Goal: Task Accomplishment & Management: Use online tool/utility

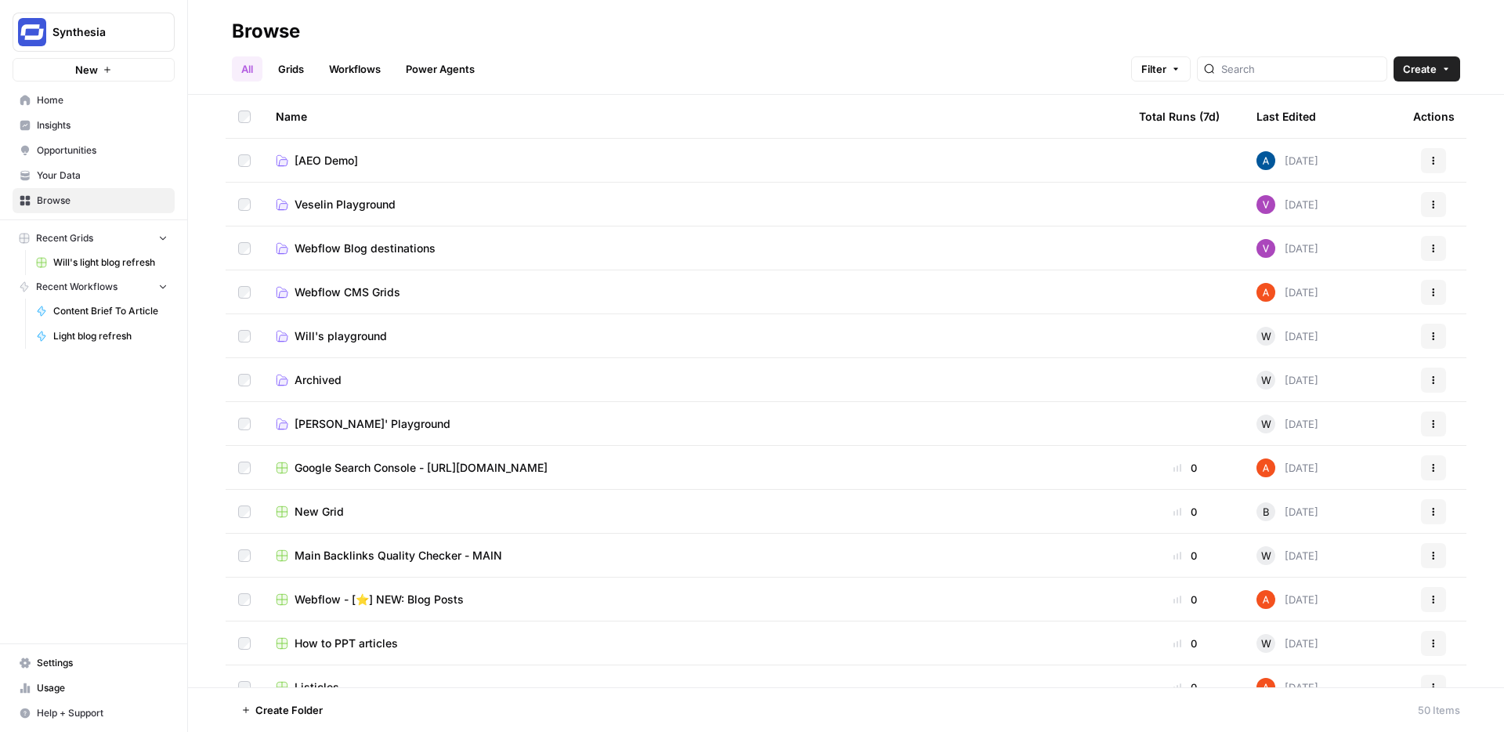
scroll to position [164, 0]
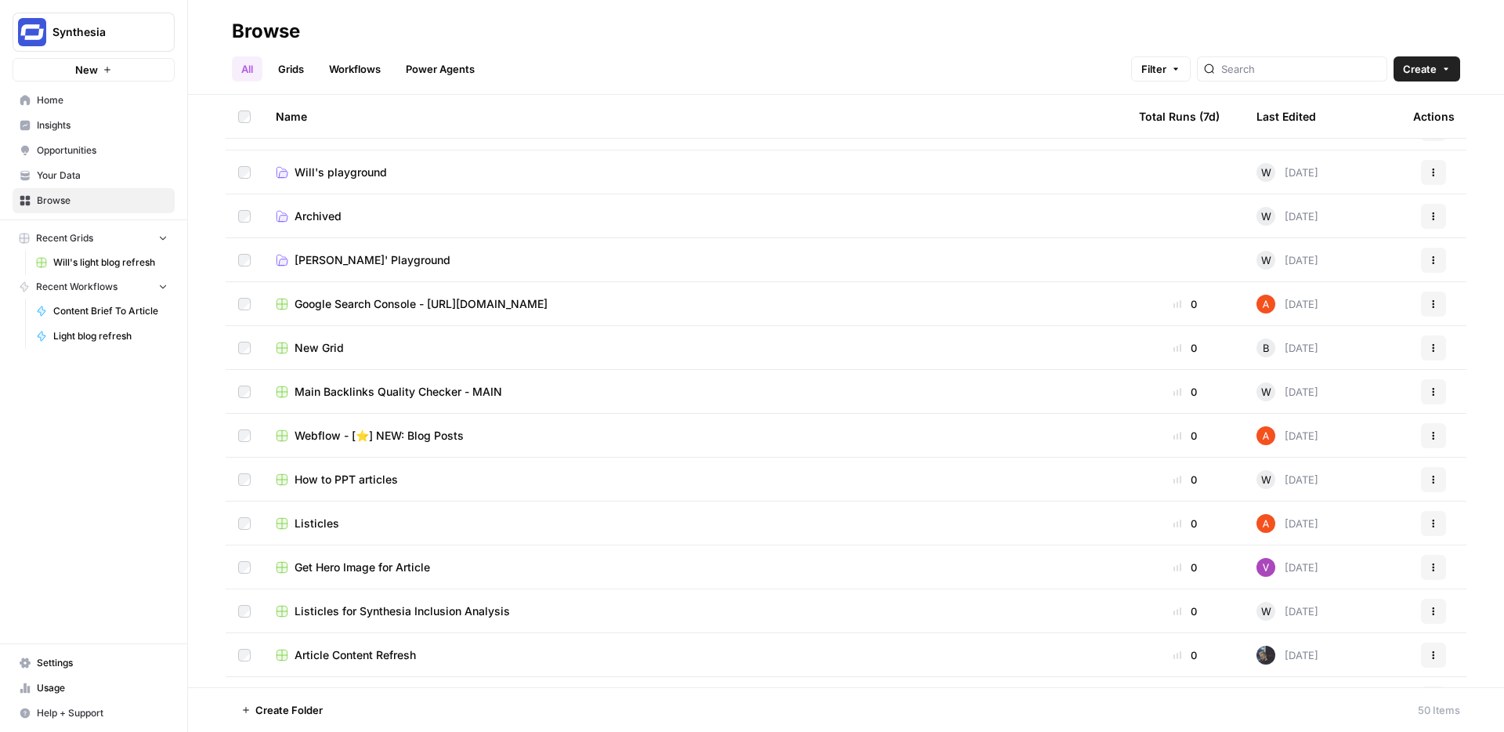
click at [367, 70] on link "Workflows" at bounding box center [355, 68] width 70 height 25
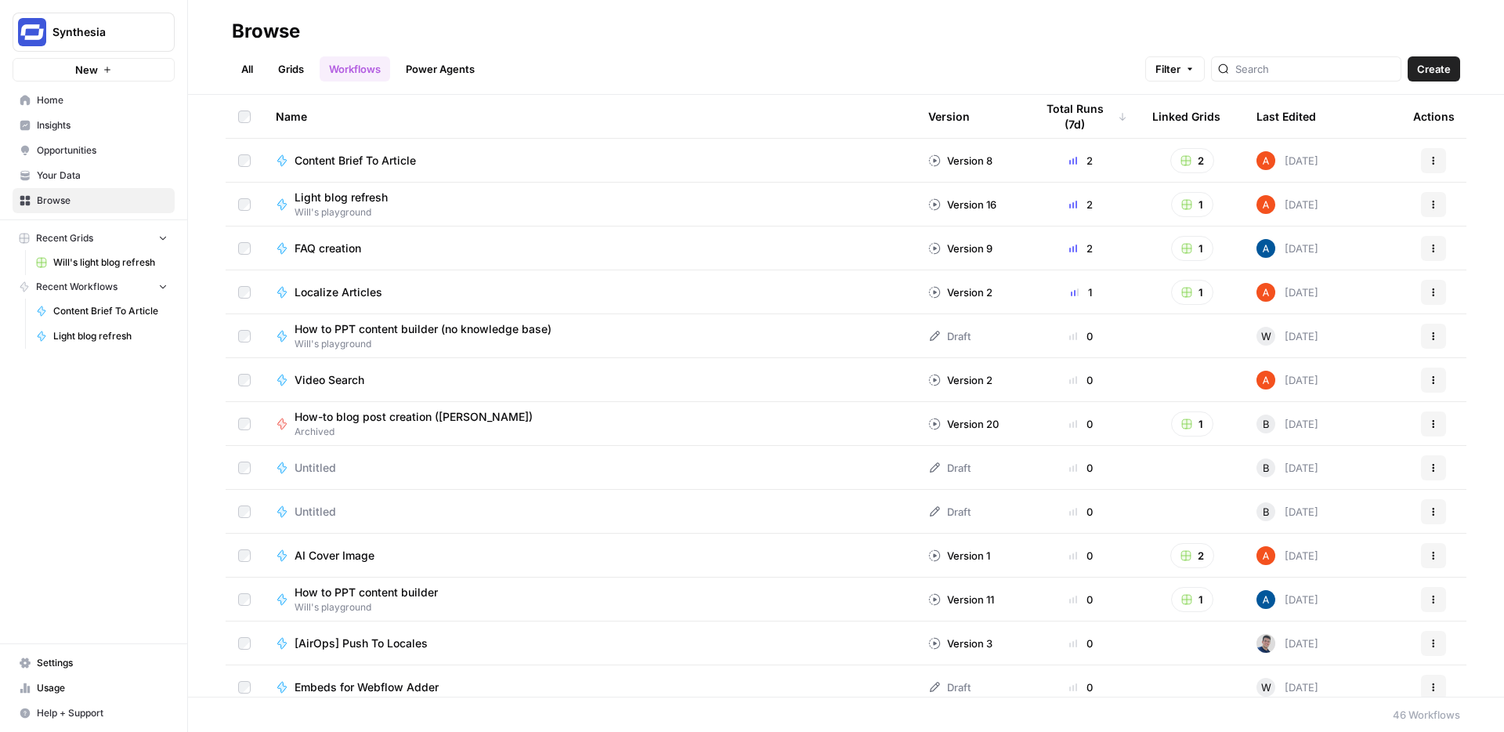
click at [362, 192] on span "Light blog refresh" at bounding box center [340, 198] width 93 height 16
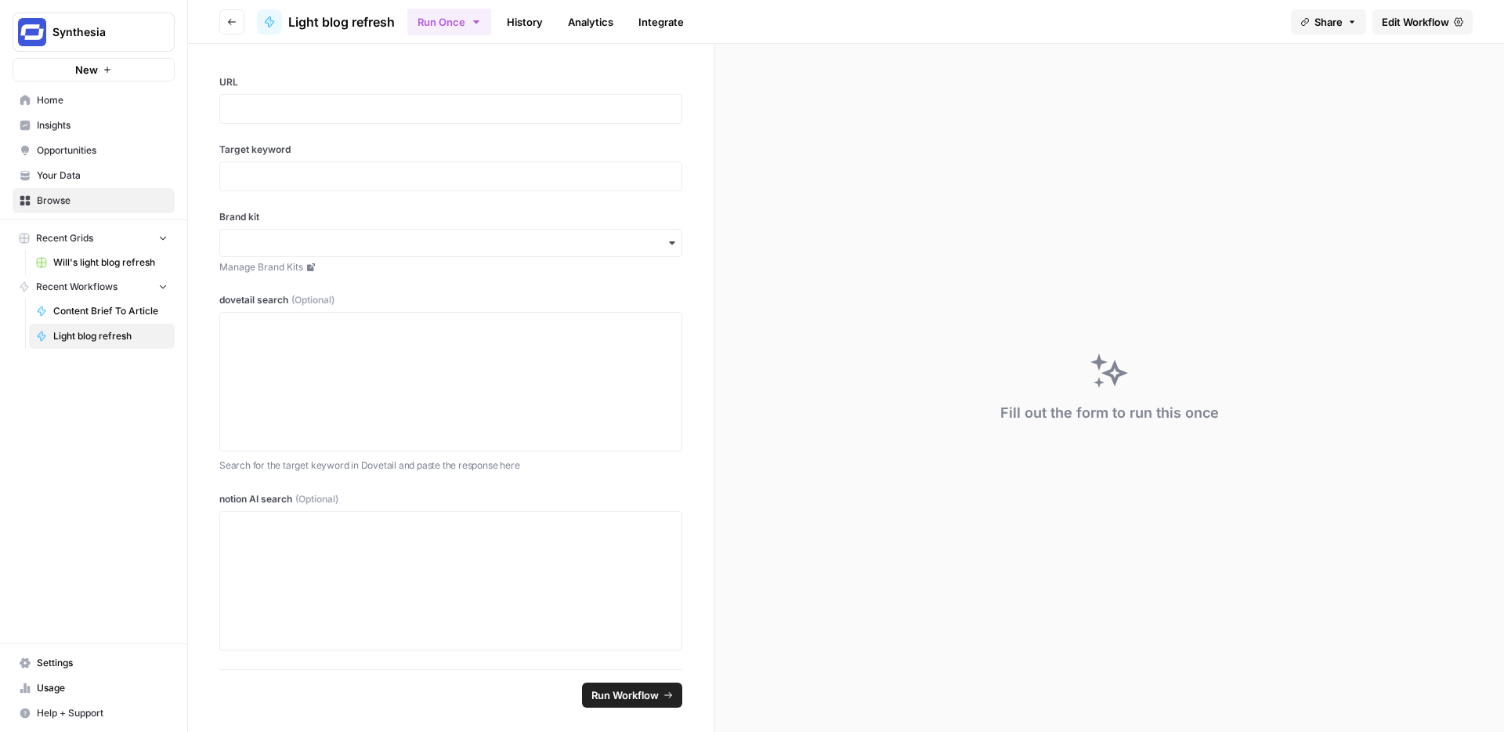
click at [1426, 19] on span "Edit Workflow" at bounding box center [1415, 22] width 67 height 16
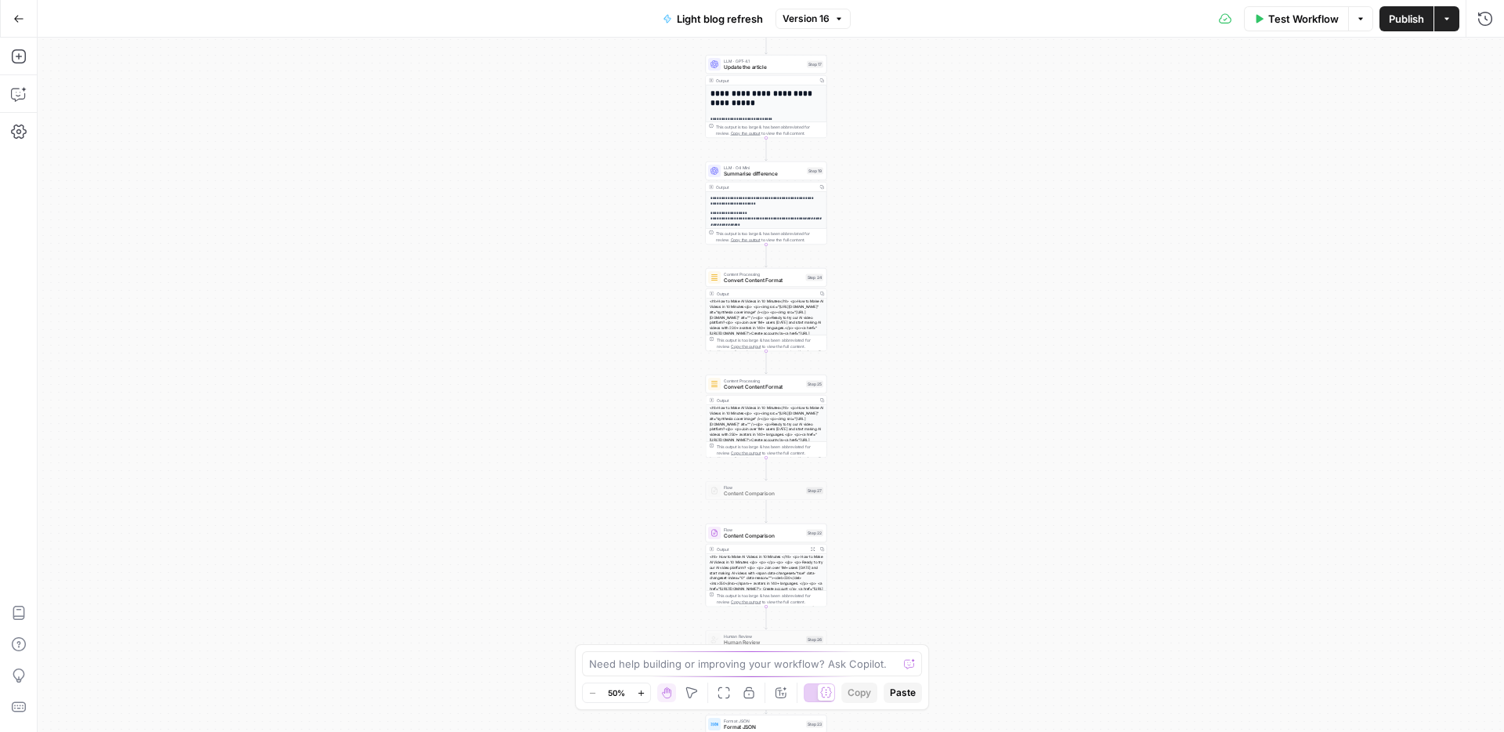
drag, startPoint x: 969, startPoint y: 279, endPoint x: 908, endPoint y: 746, distance: 471.6
click at [908, 731] on html "**********" at bounding box center [752, 366] width 1504 height 732
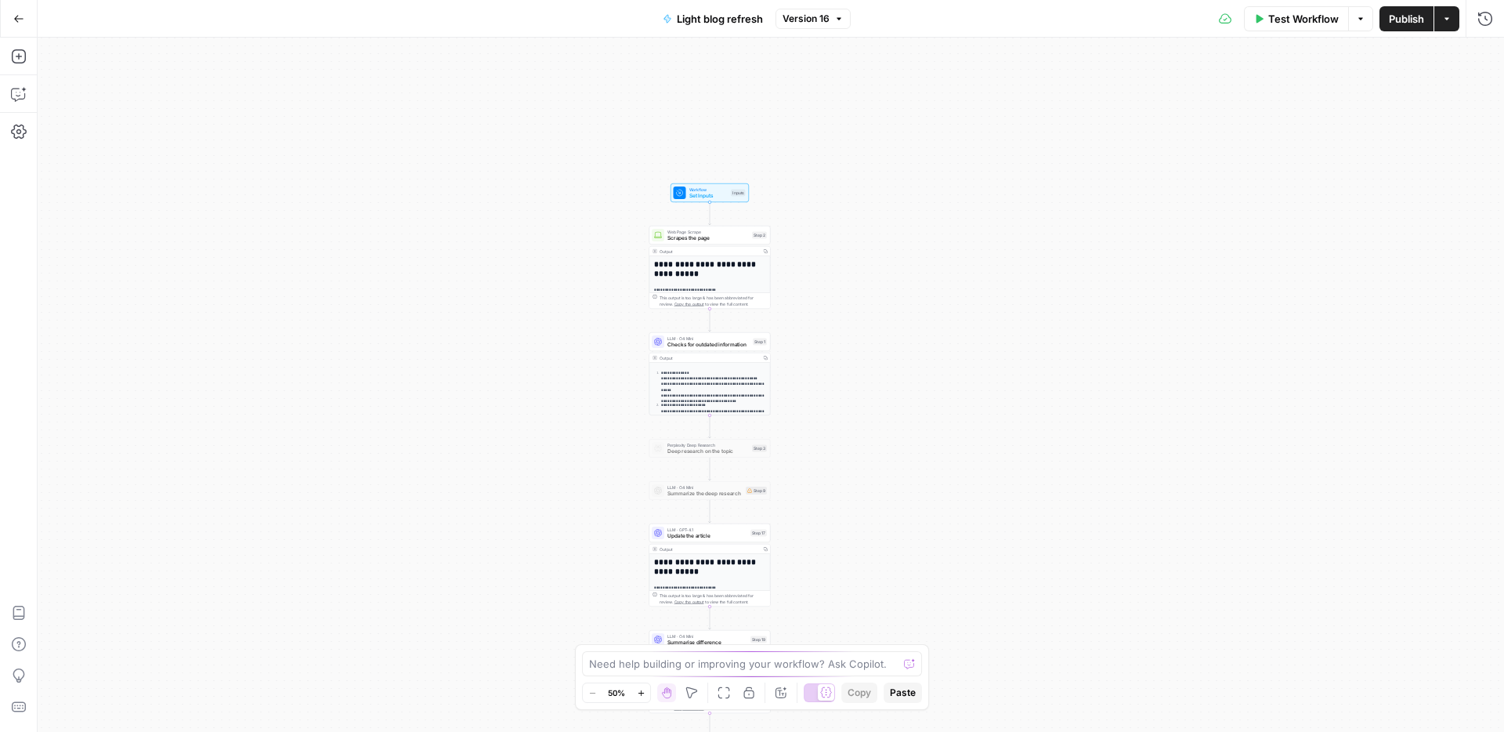
drag, startPoint x: 869, startPoint y: 544, endPoint x: 869, endPoint y: 438, distance: 106.5
click at [869, 438] on div "**********" at bounding box center [771, 385] width 1466 height 694
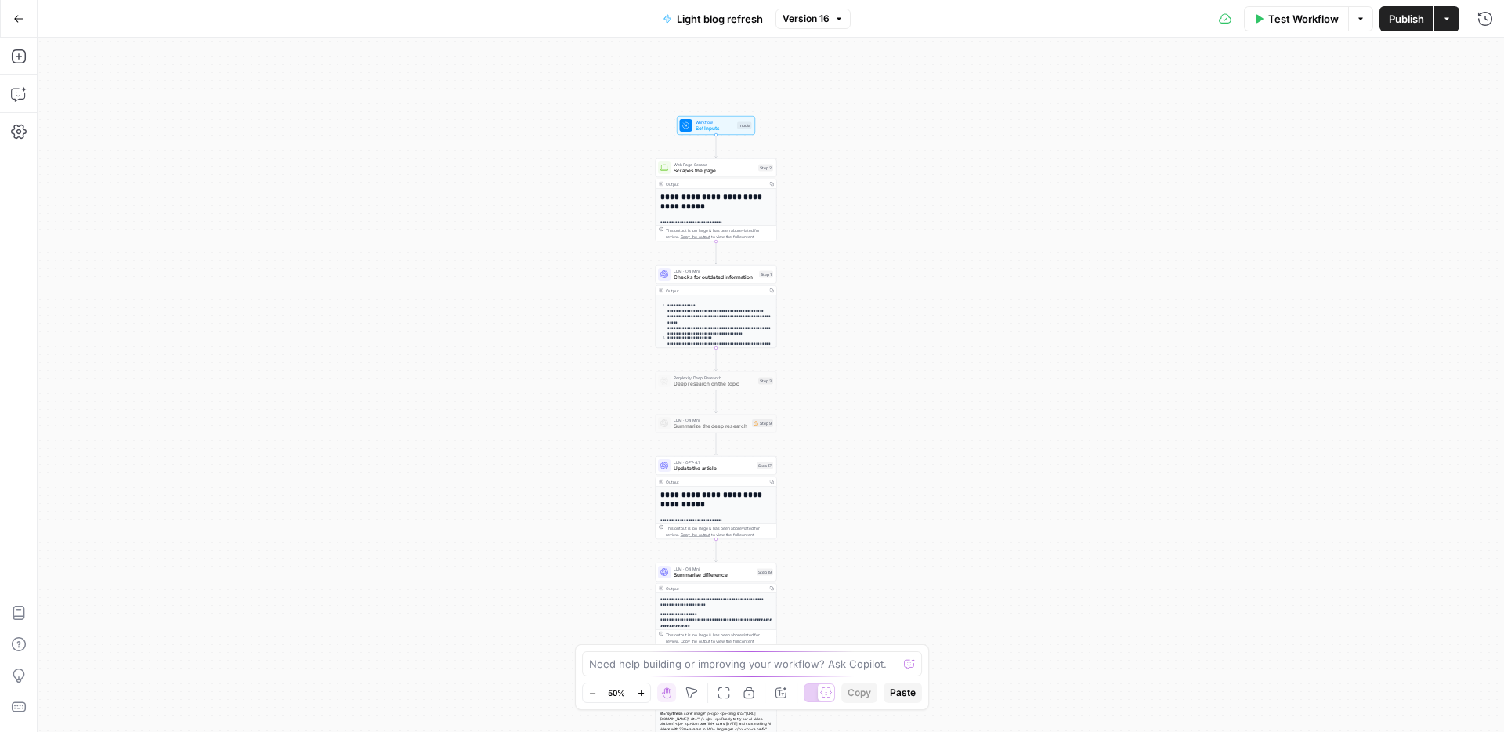
drag, startPoint x: 878, startPoint y: 414, endPoint x: 883, endPoint y: 347, distance: 66.8
click at [883, 347] on div "**********" at bounding box center [771, 385] width 1466 height 694
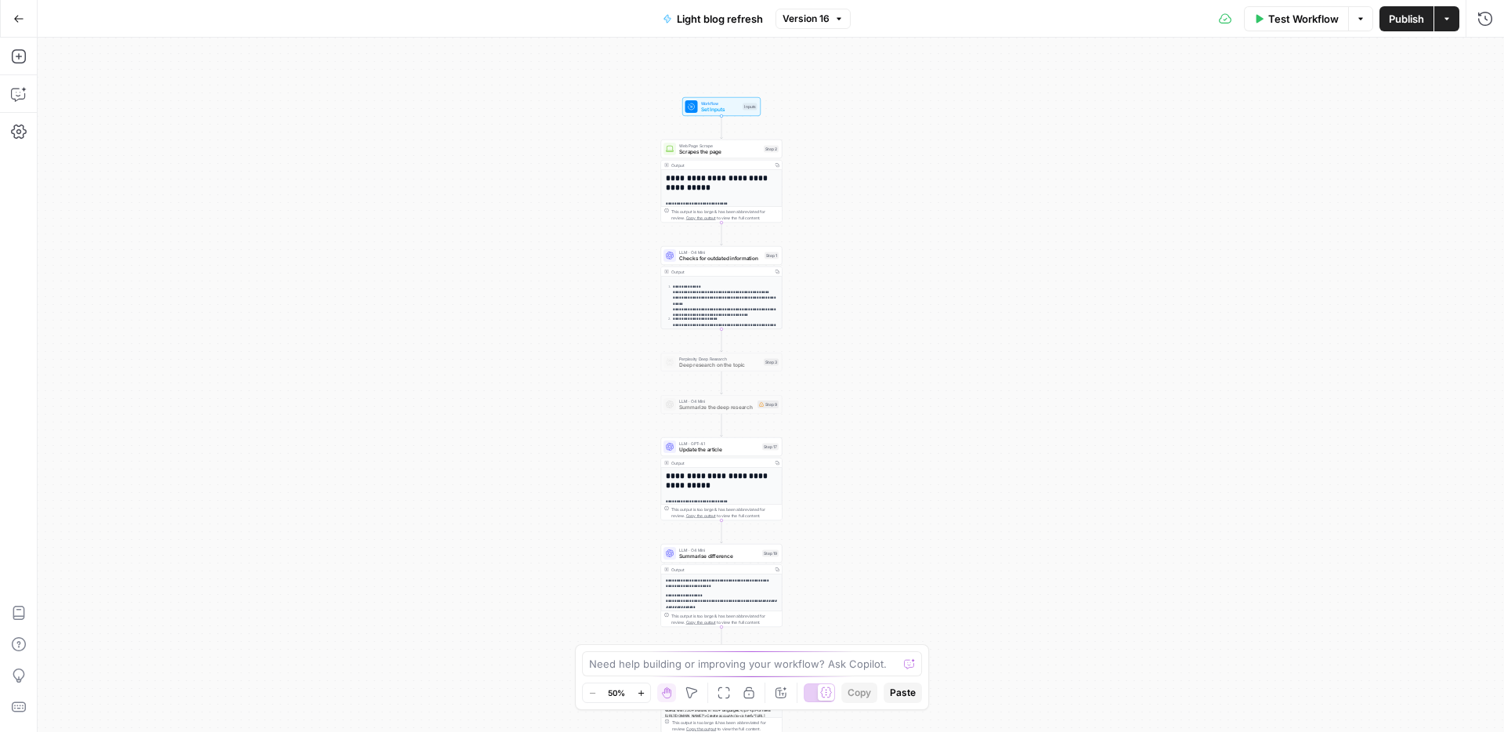
drag, startPoint x: 883, startPoint y: 347, endPoint x: 889, endPoint y: 328, distance: 19.6
click at [889, 328] on div "**********" at bounding box center [771, 385] width 1466 height 694
click at [718, 258] on span "Checks for outdated information" at bounding box center [720, 259] width 82 height 8
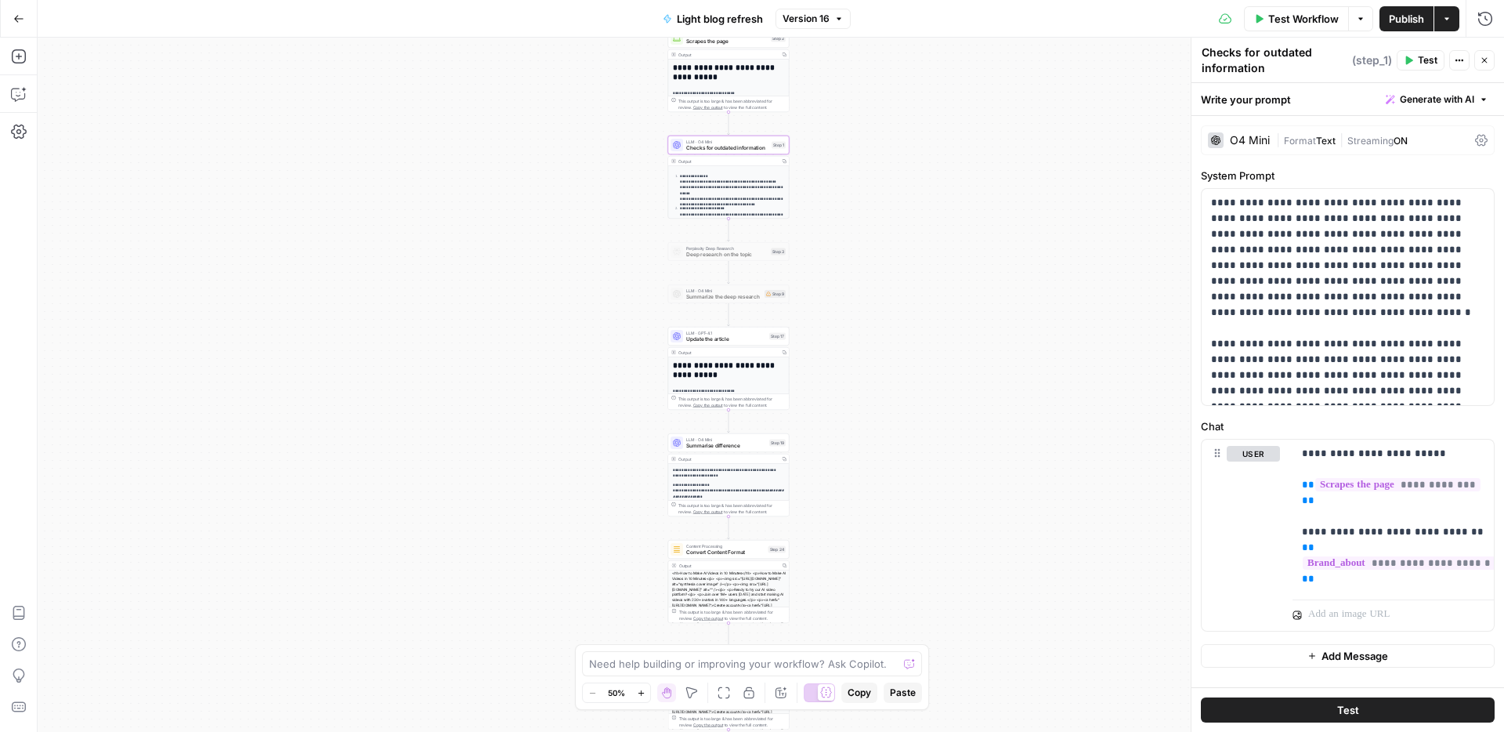
drag, startPoint x: 873, startPoint y: 334, endPoint x: 880, endPoint y: 224, distance: 110.7
click at [880, 224] on div "**********" at bounding box center [771, 385] width 1466 height 694
click at [740, 336] on span "Update the article" at bounding box center [726, 339] width 80 height 8
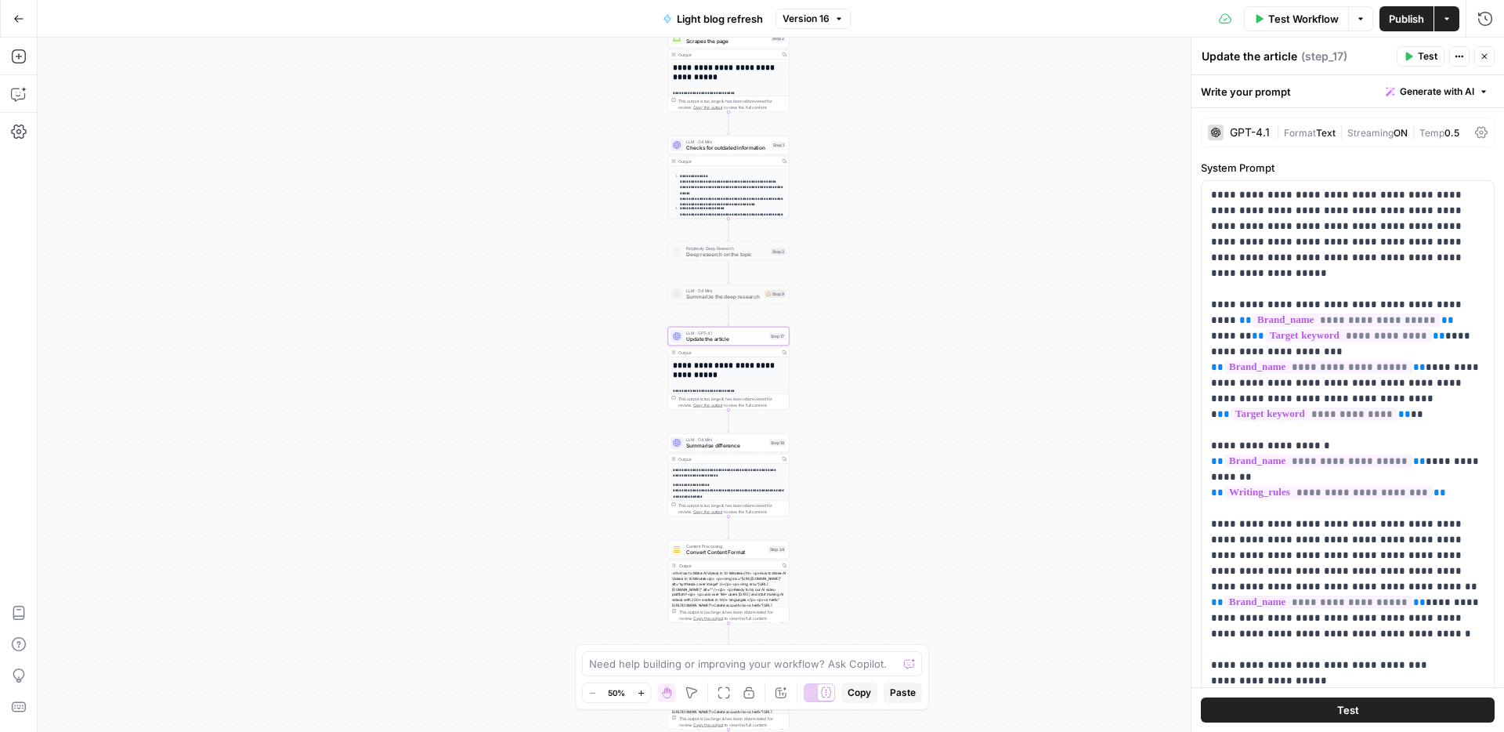
click at [1265, 133] on div "GPT-4.1" at bounding box center [1250, 132] width 40 height 11
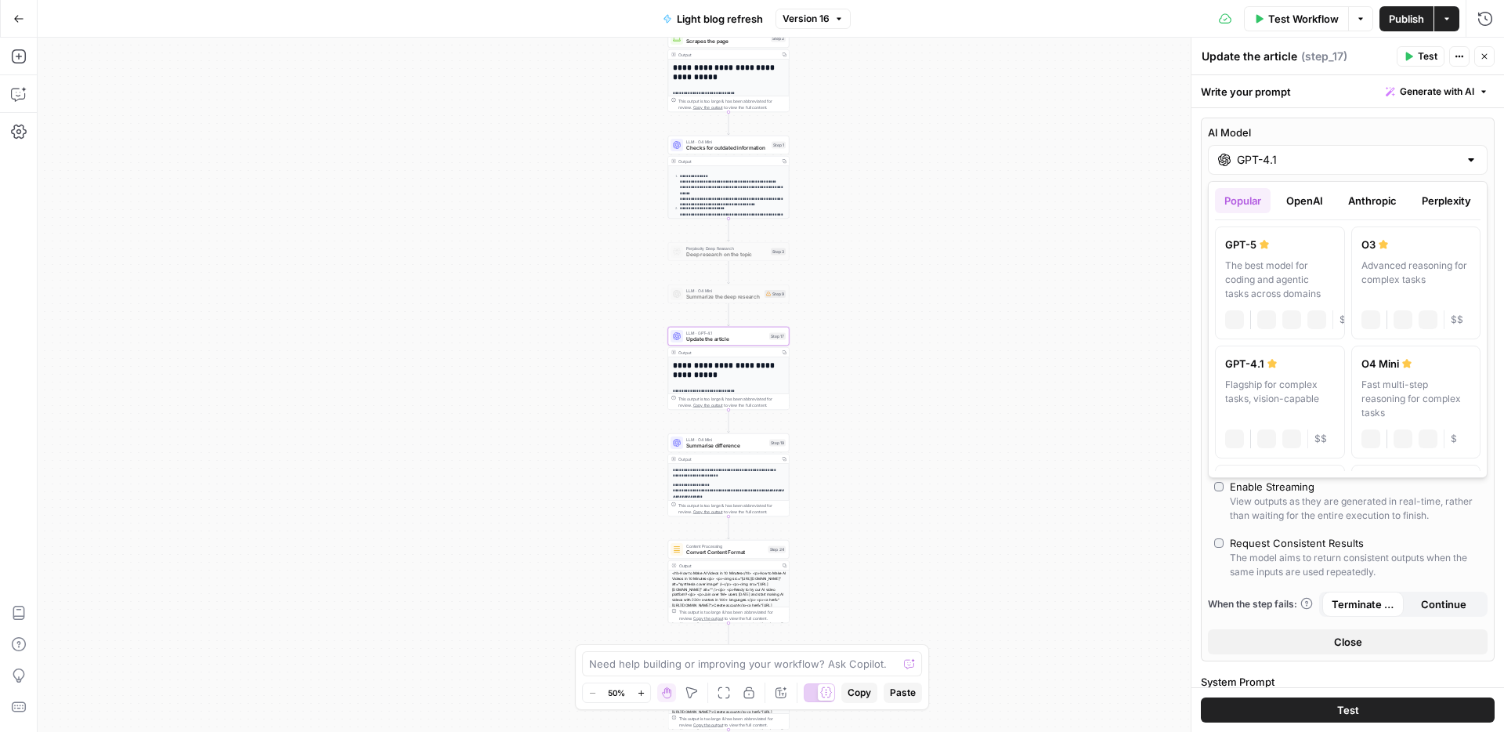
click at [1280, 154] on input "GPT-4.1" at bounding box center [1348, 160] width 222 height 16
click at [1283, 275] on div "The best model for coding and agentic tasks across domains" at bounding box center [1260, 279] width 110 height 42
type input "GPT-5"
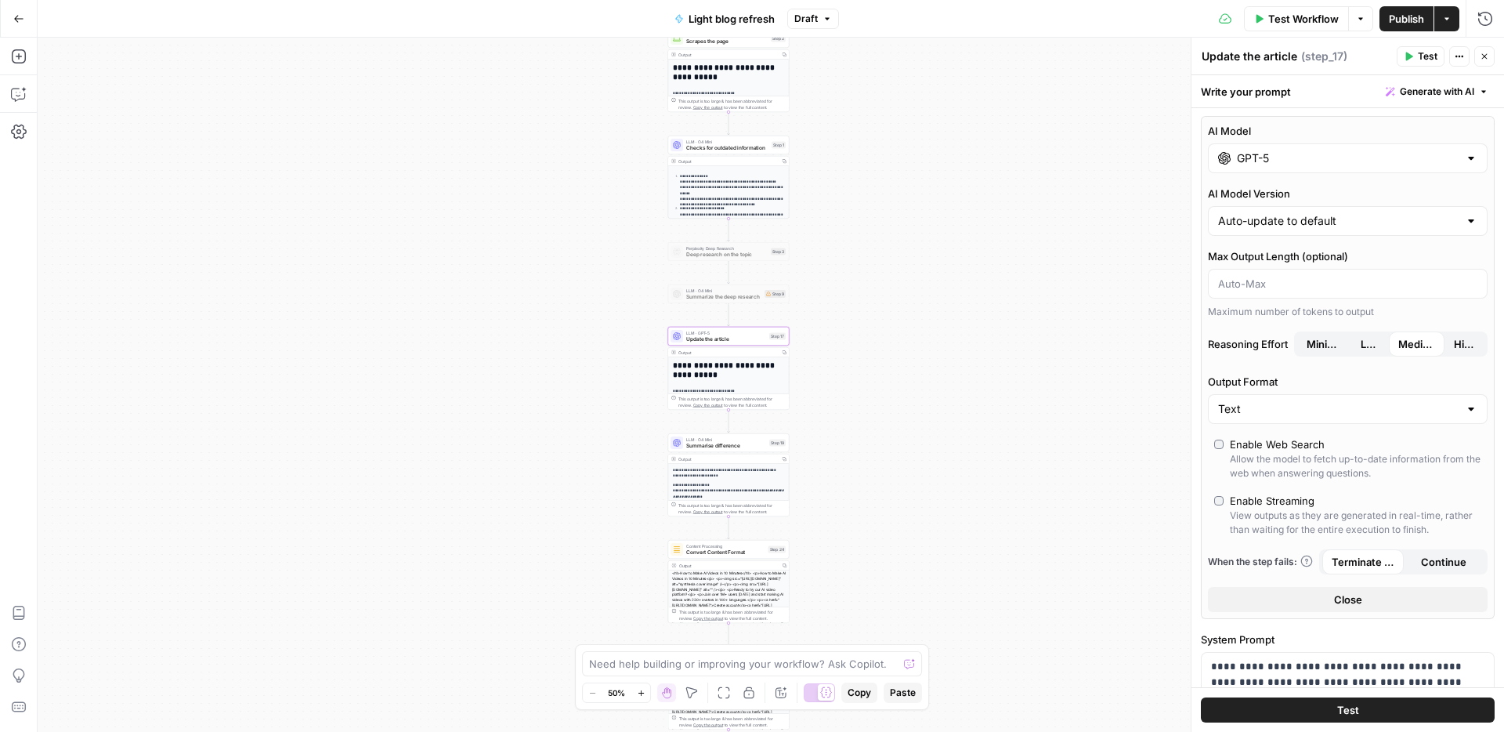
scroll to position [0, 0]
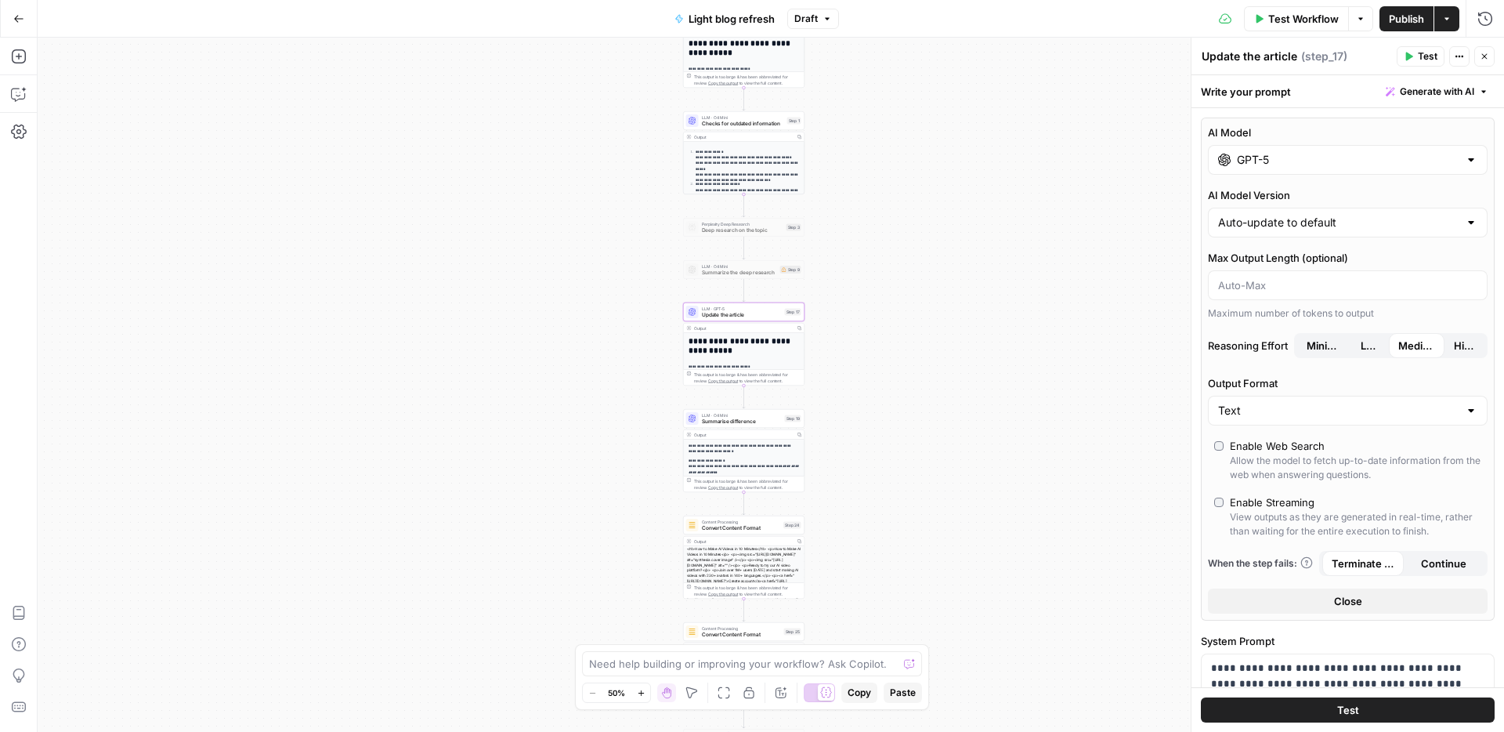
drag, startPoint x: 891, startPoint y: 304, endPoint x: 890, endPoint y: 237, distance: 66.6
click at [890, 237] on div "**********" at bounding box center [771, 385] width 1466 height 694
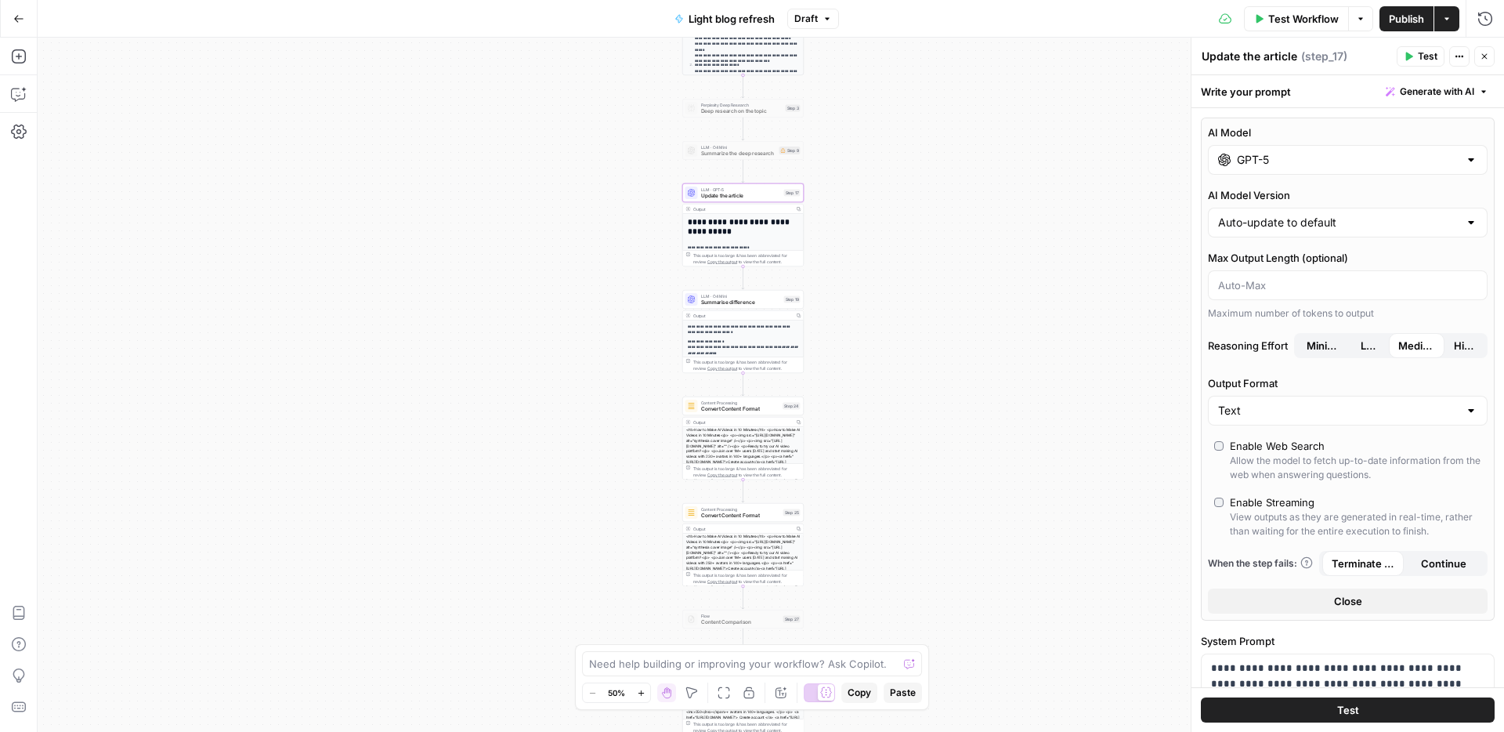
drag, startPoint x: 895, startPoint y: 399, endPoint x: 895, endPoint y: 280, distance: 119.0
click at [895, 280] on div "**********" at bounding box center [771, 385] width 1466 height 694
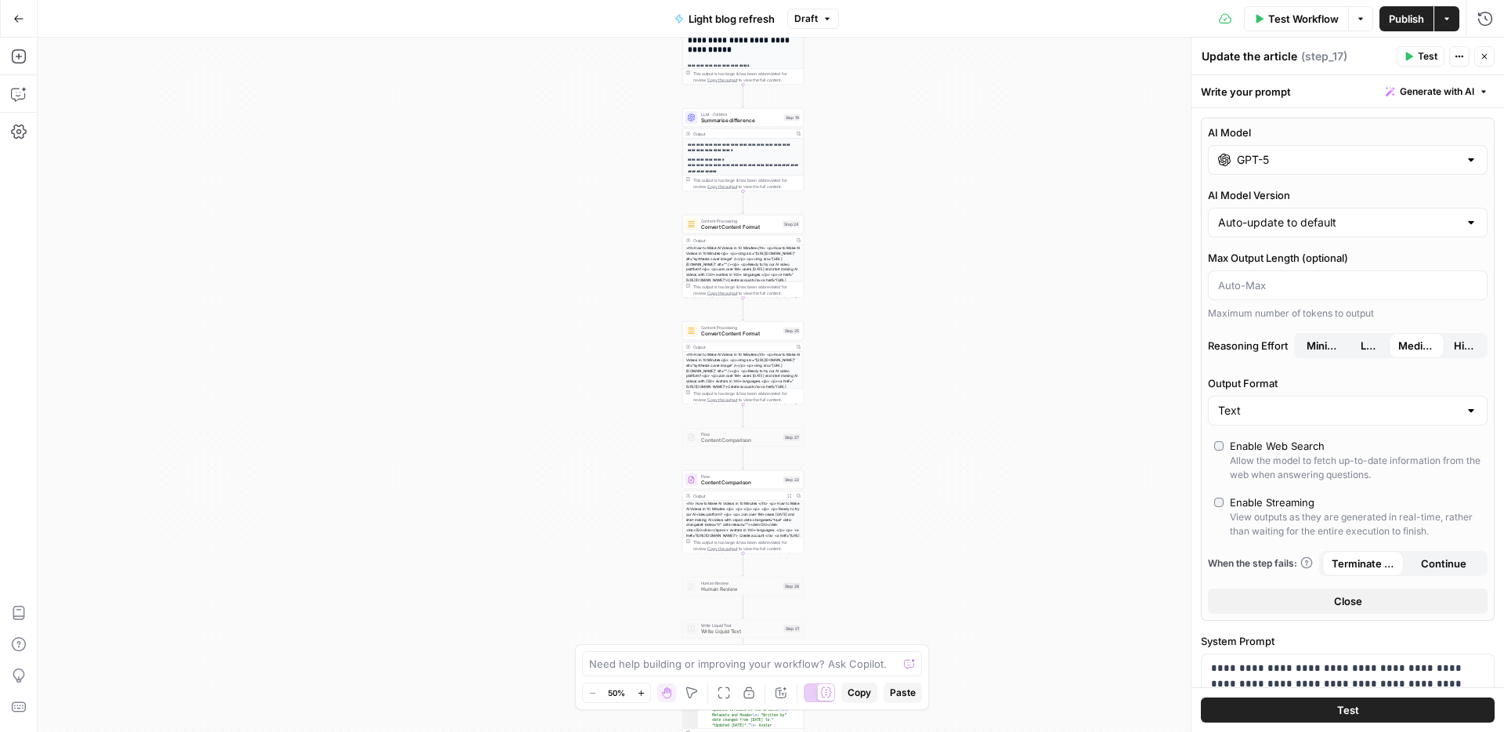
drag, startPoint x: 896, startPoint y: 417, endPoint x: 896, endPoint y: 230, distance: 187.2
click at [896, 230] on div "**********" at bounding box center [771, 385] width 1466 height 694
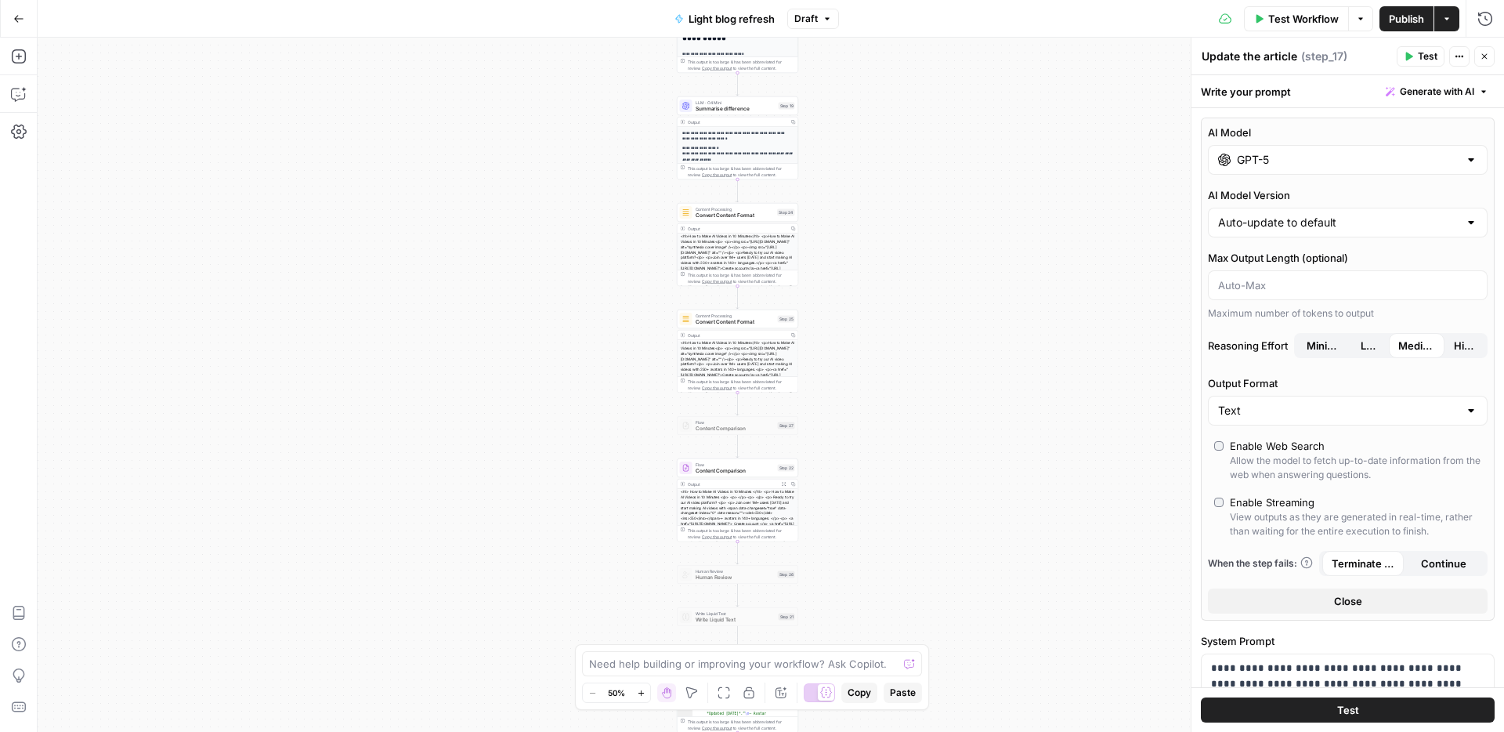
drag, startPoint x: 898, startPoint y: 446, endPoint x: 893, endPoint y: 633, distance: 187.3
click at [893, 633] on div "**********" at bounding box center [771, 385] width 1466 height 694
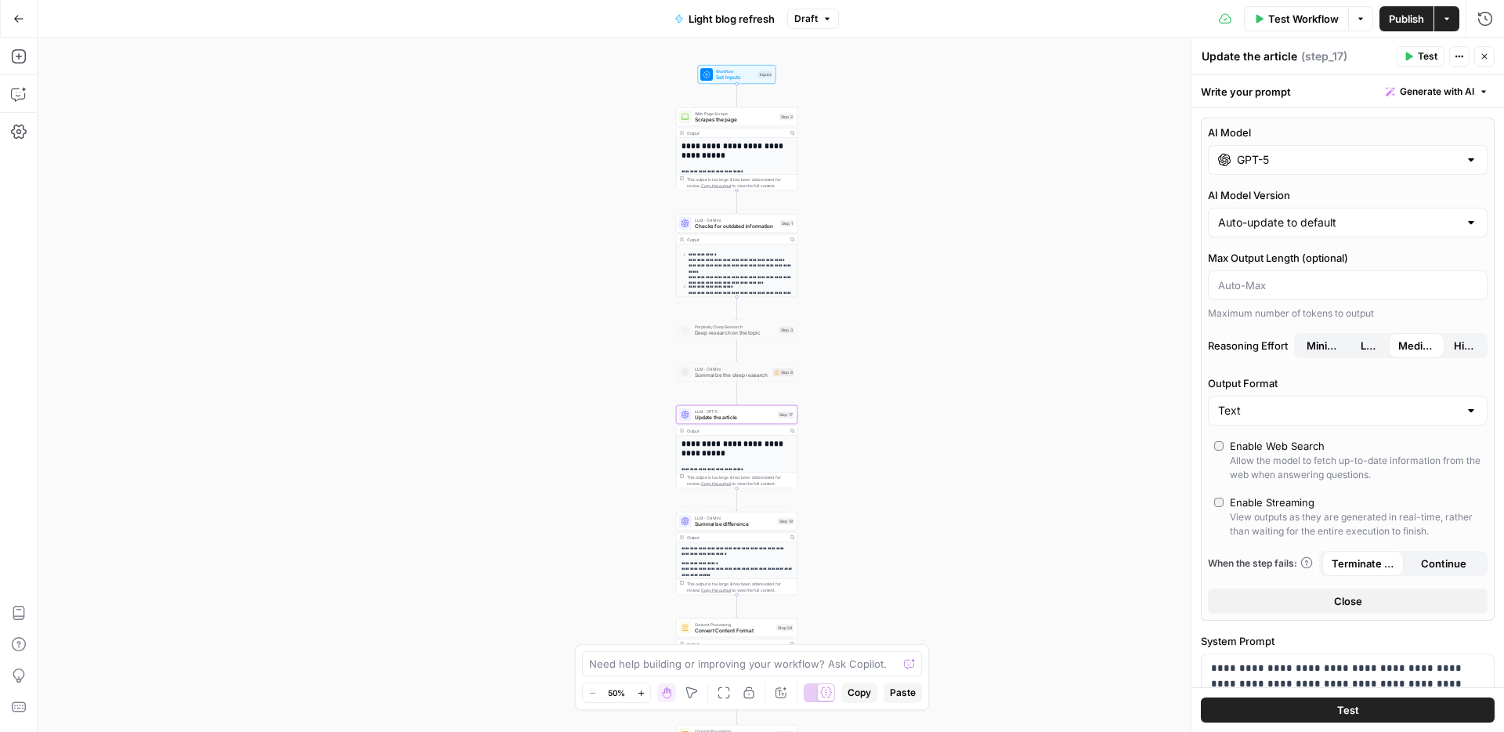
drag, startPoint x: 893, startPoint y: 273, endPoint x: 892, endPoint y: 494, distance: 221.7
click at [892, 494] on div "**********" at bounding box center [771, 385] width 1466 height 694
click at [1404, 22] on span "Publish" at bounding box center [1406, 19] width 35 height 16
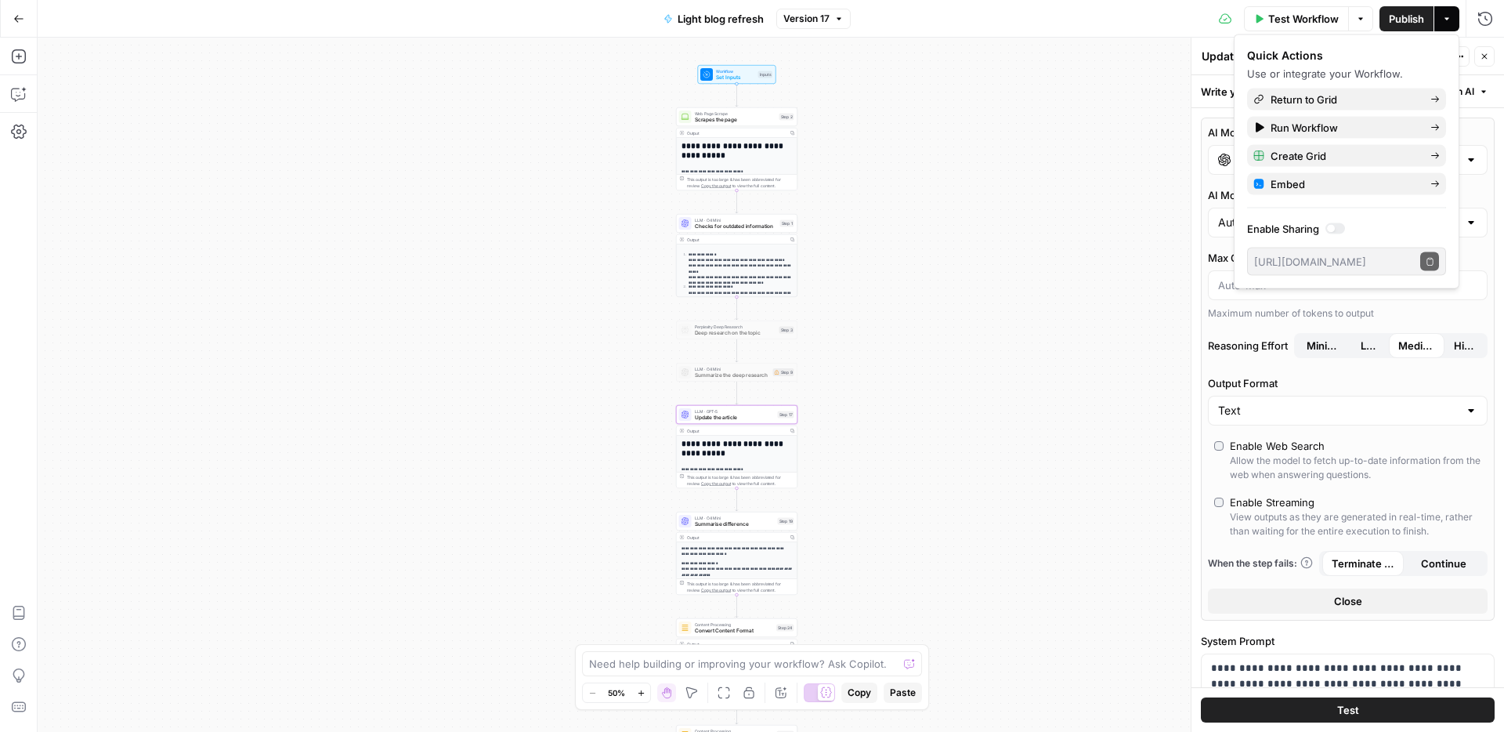
click at [15, 16] on icon "button" at bounding box center [18, 18] width 11 height 11
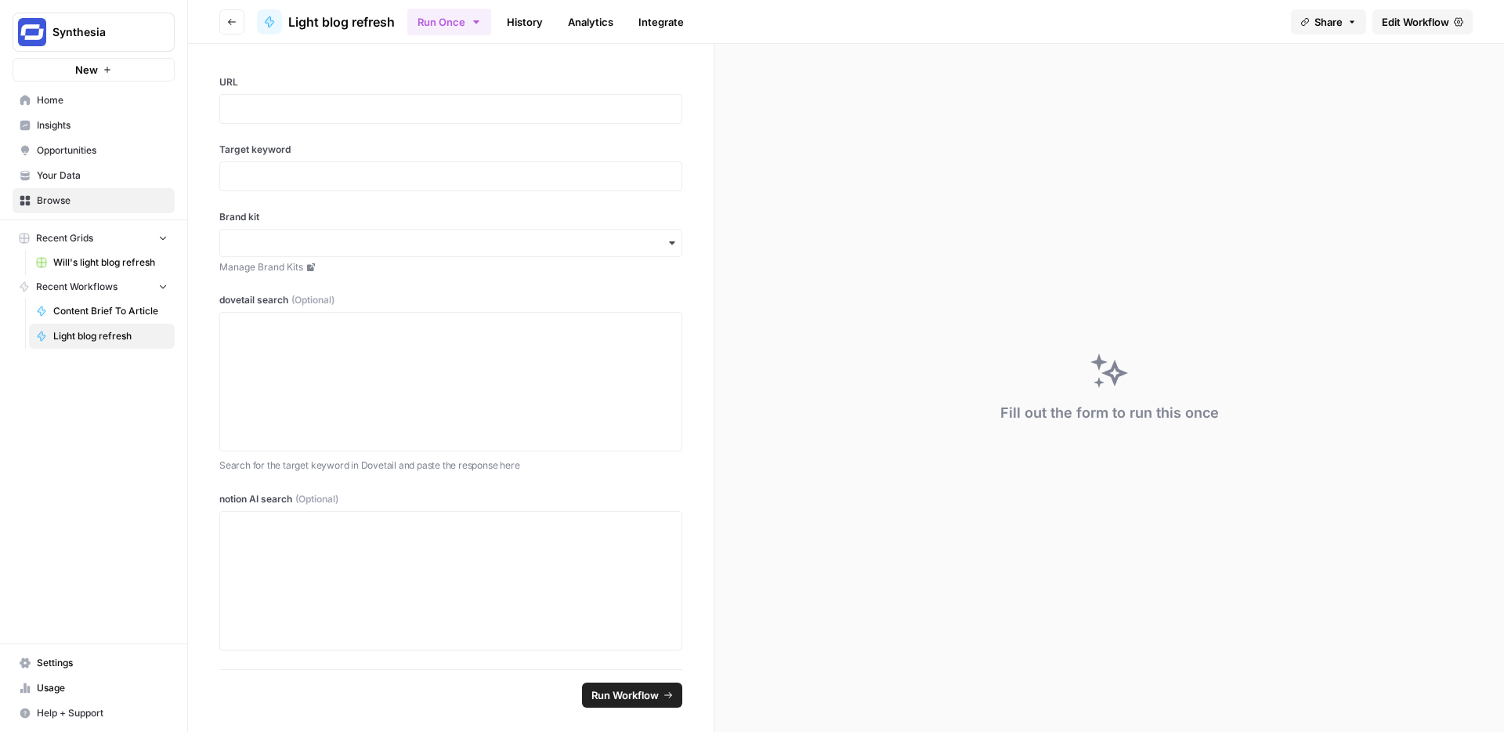
click at [88, 33] on span "Synthesia" at bounding box center [99, 32] width 95 height 16
click at [64, 103] on span "Home" at bounding box center [102, 100] width 131 height 14
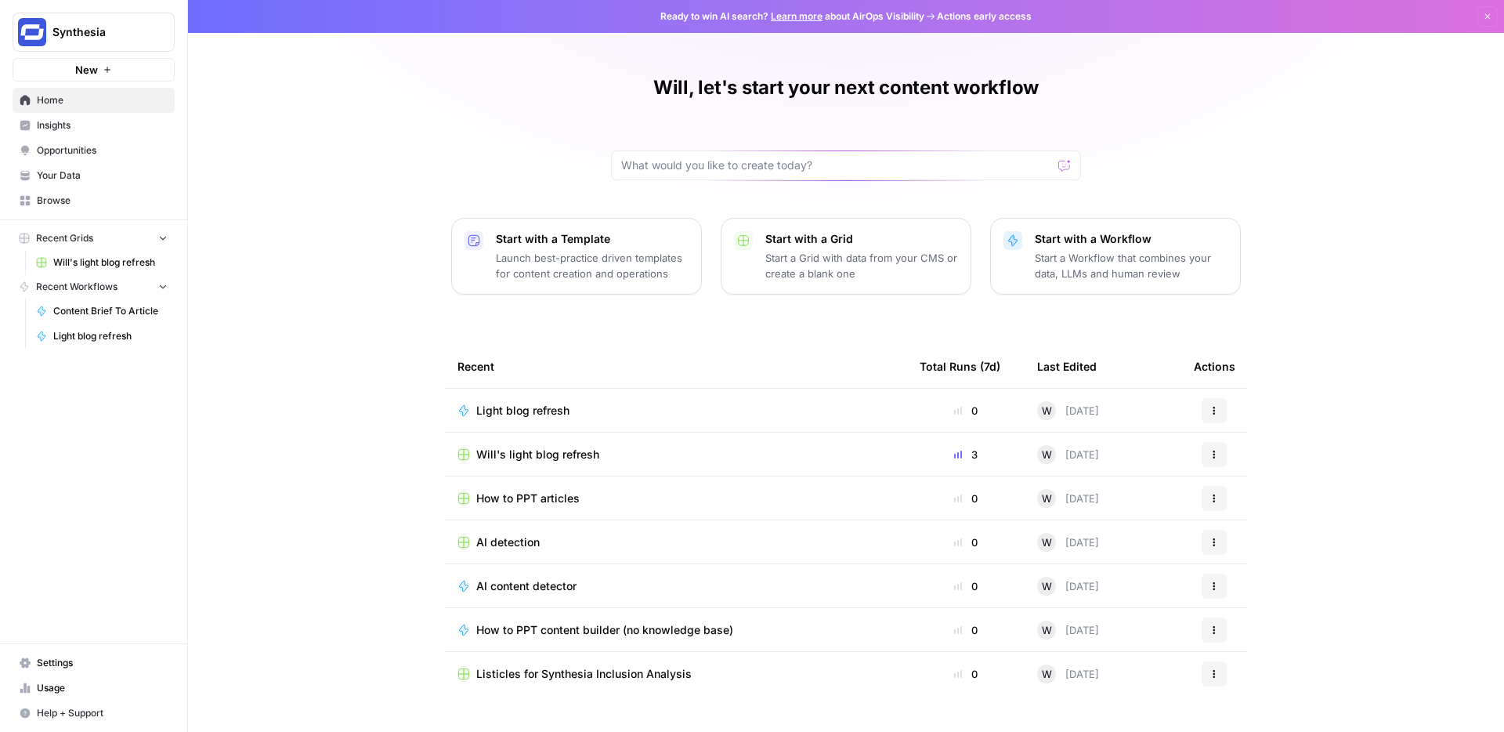
click at [394, 530] on div "Will, let's start your next content workflow Start with a Template Launch best-…" at bounding box center [846, 366] width 1316 height 732
click at [56, 192] on link "Browse" at bounding box center [94, 200] width 162 height 25
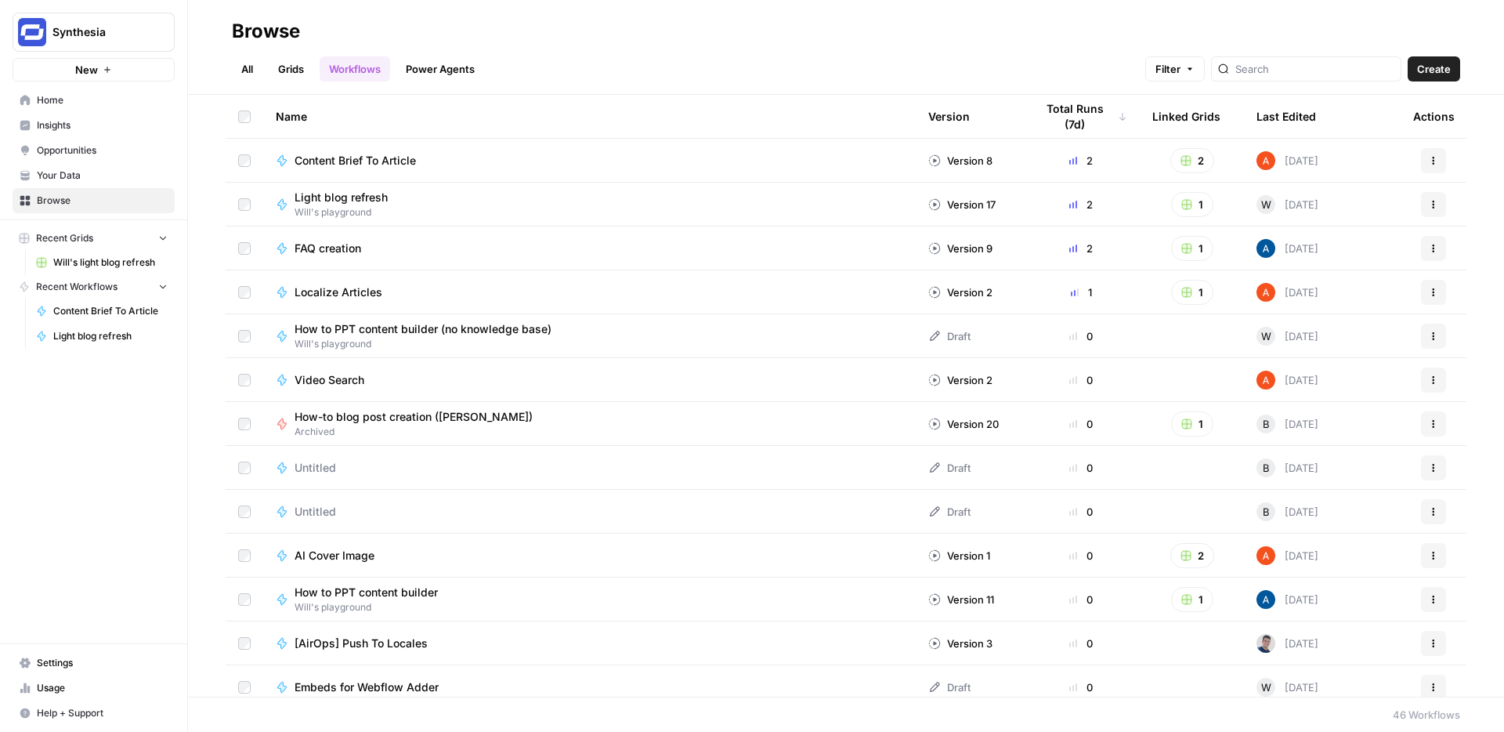
click at [334, 244] on span "FAQ creation" at bounding box center [327, 248] width 67 height 16
click at [1286, 78] on div at bounding box center [1306, 68] width 190 height 25
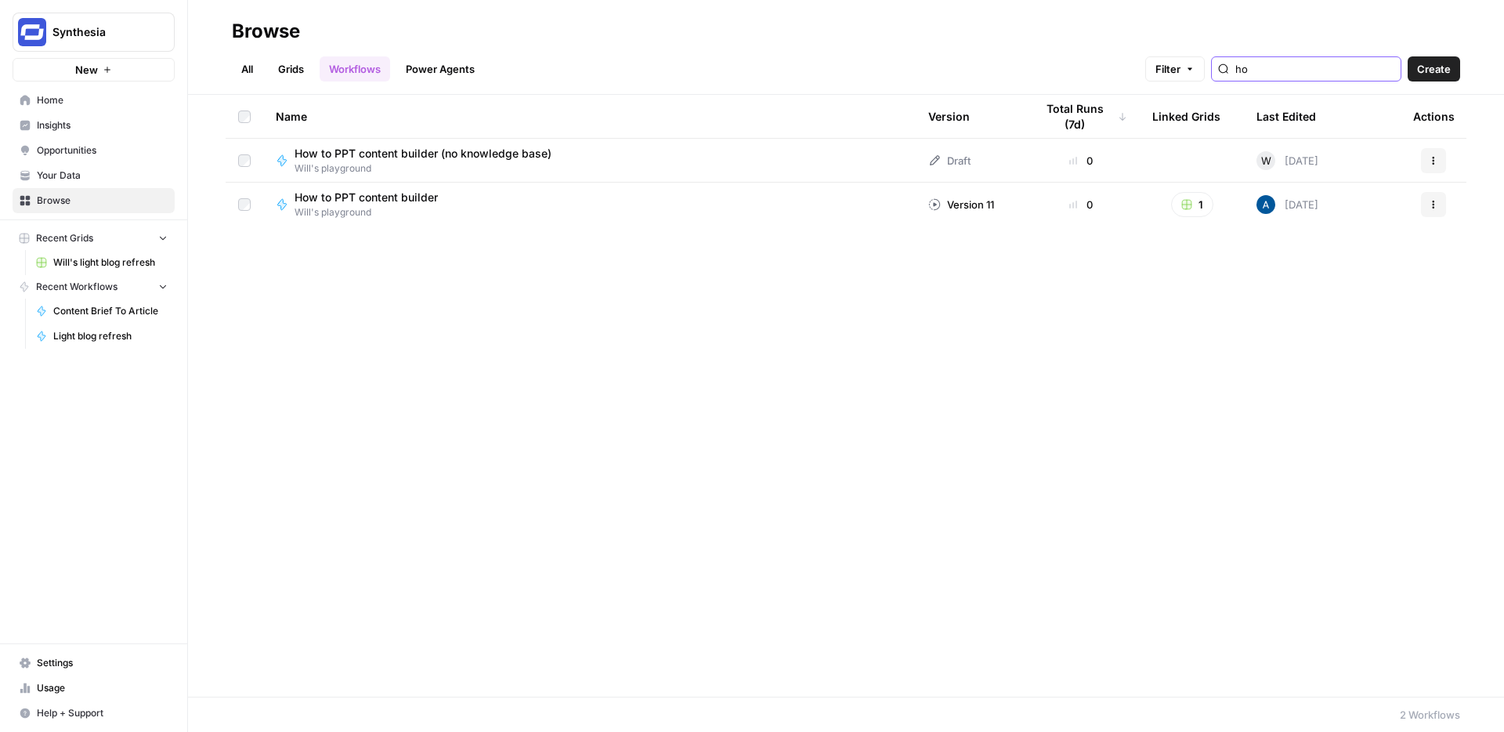
type input "h"
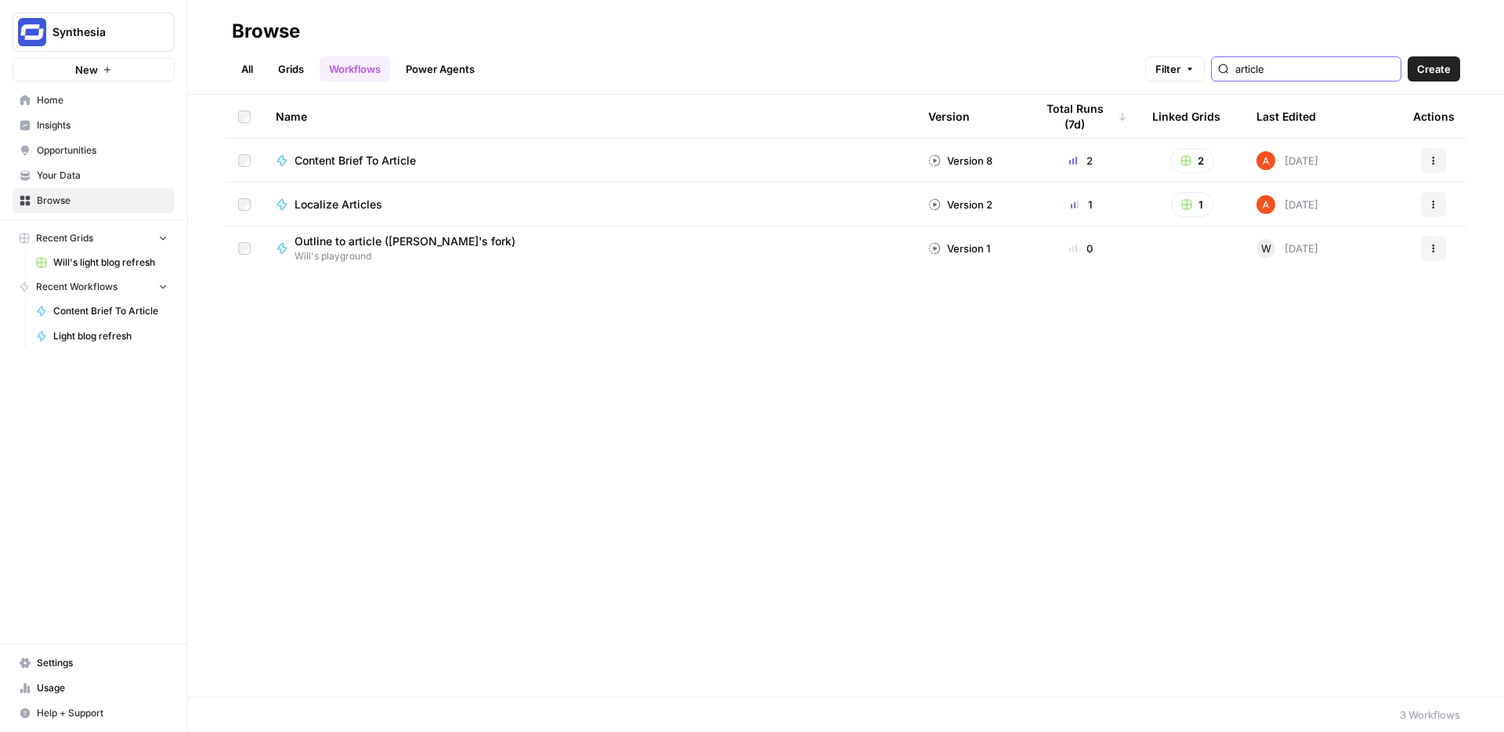
type input "article"
click at [408, 153] on span "Content Brief To Article" at bounding box center [354, 161] width 121 height 16
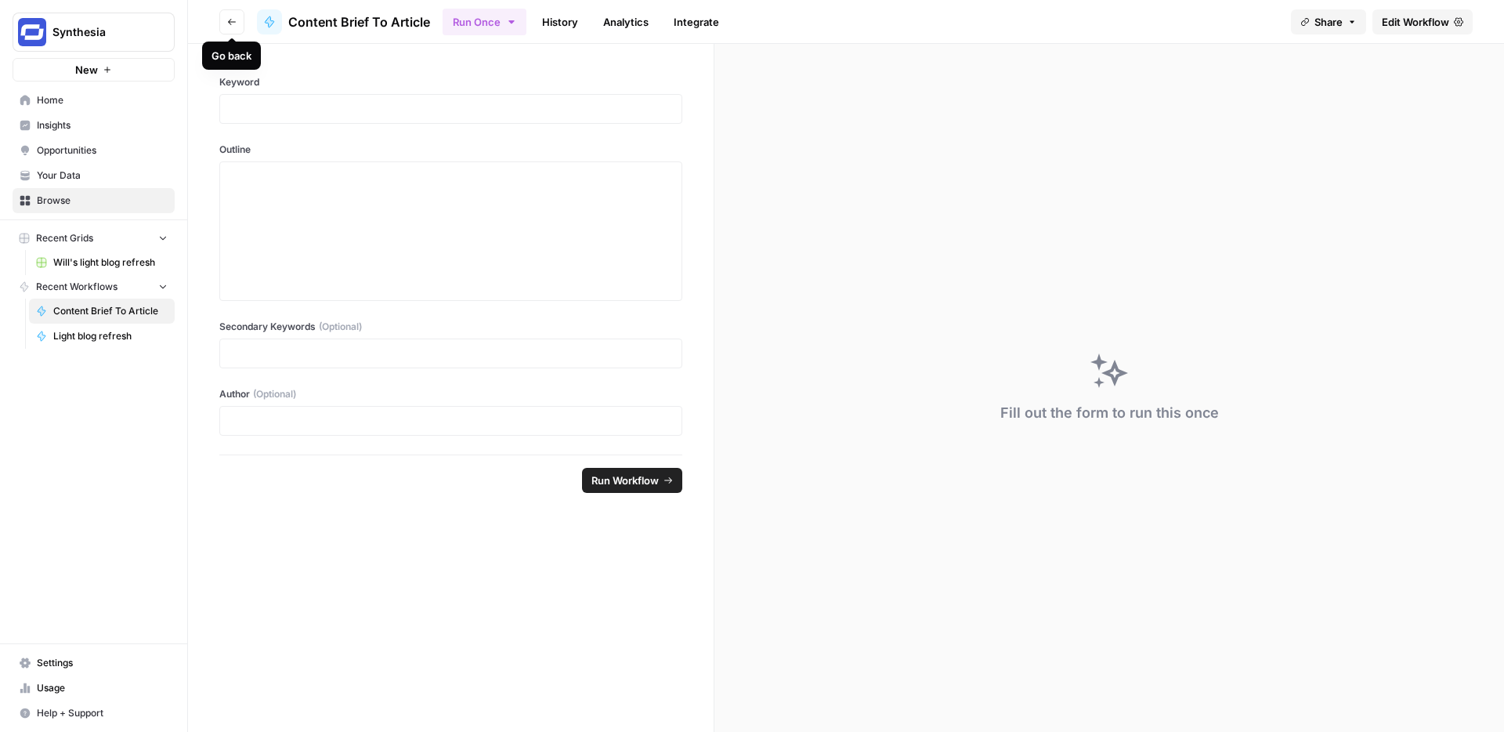
click at [224, 26] on button "Go back" at bounding box center [231, 21] width 25 height 25
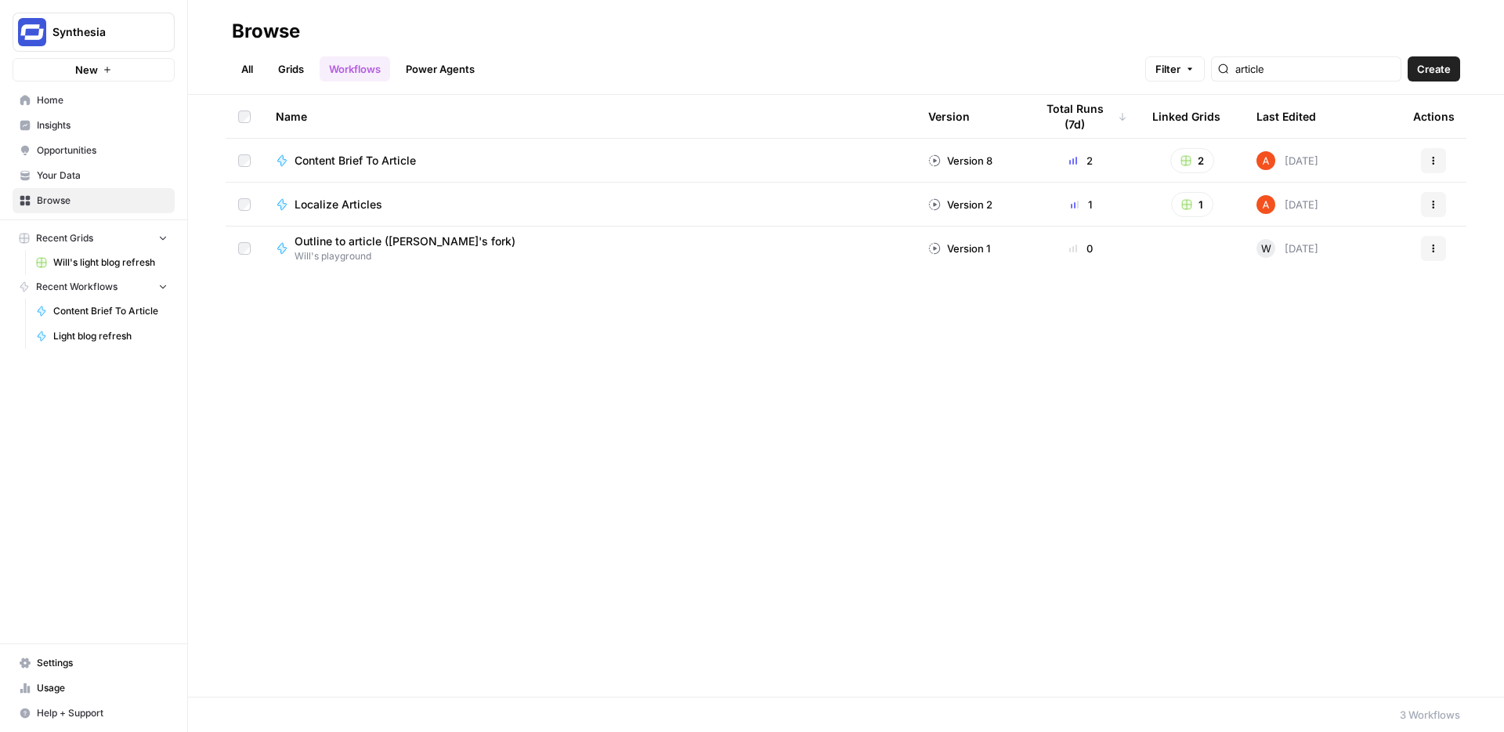
click at [296, 66] on link "Grids" at bounding box center [291, 68] width 45 height 25
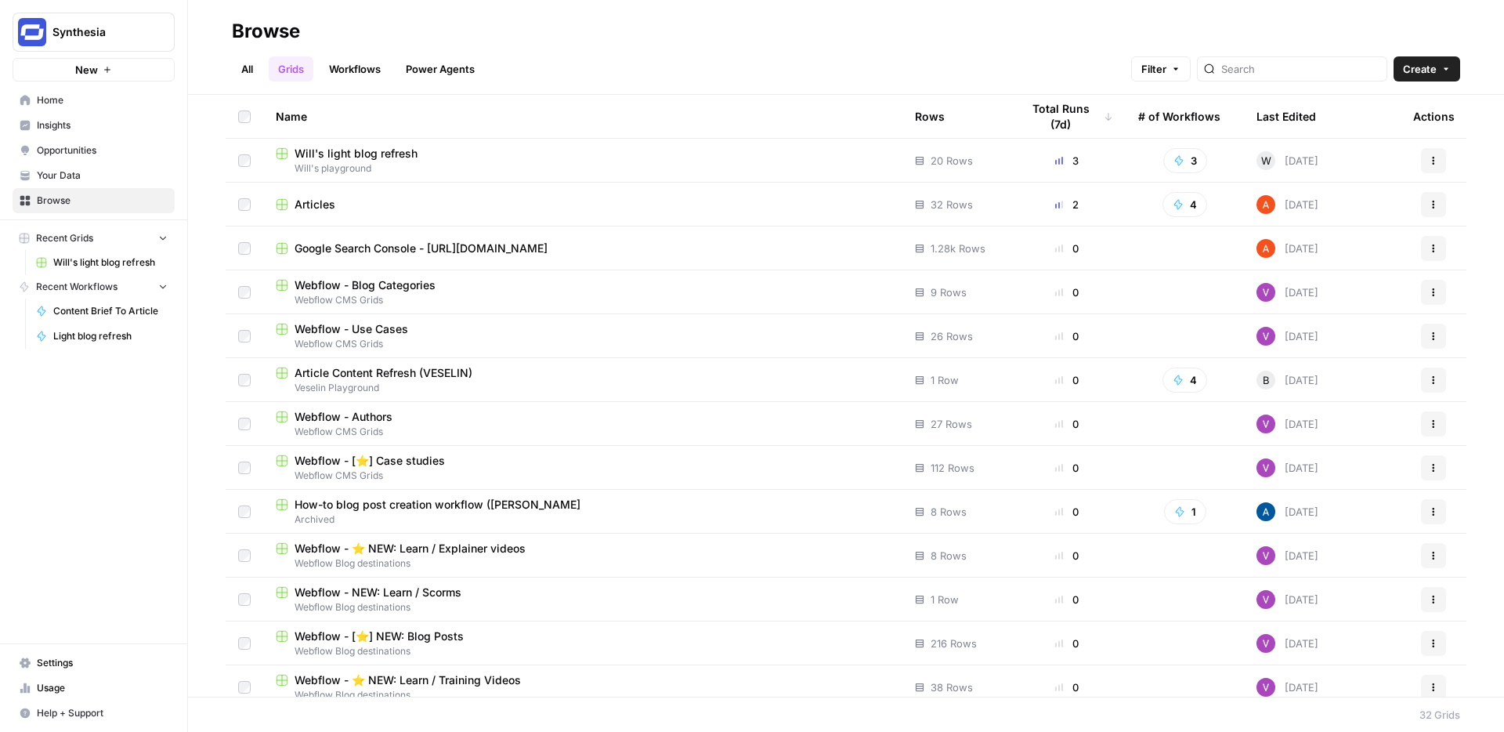
click at [320, 203] on span "Articles" at bounding box center [314, 205] width 41 height 16
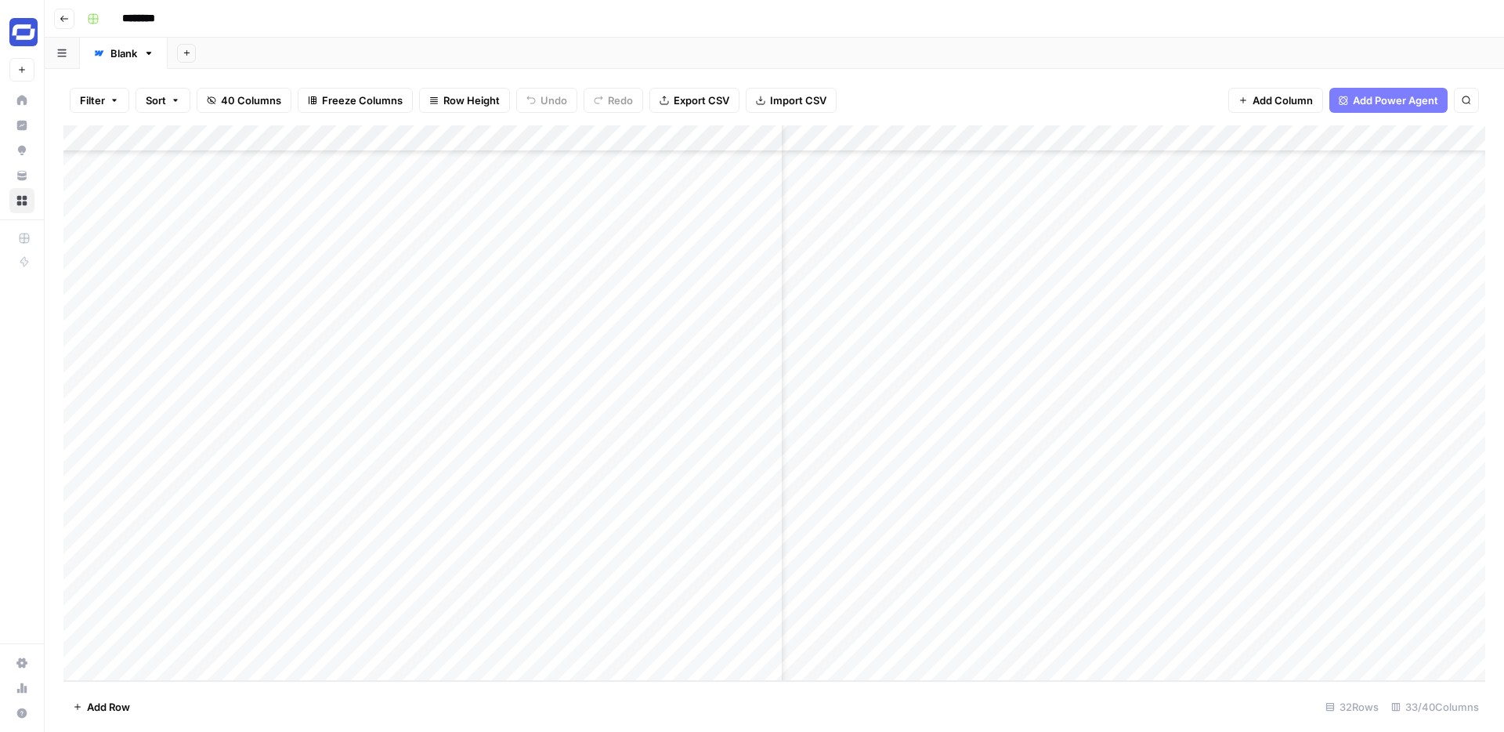
scroll to position [349, 0]
click at [182, 667] on div "Add Column" at bounding box center [774, 402] width 1422 height 555
click at [302, 644] on textarea at bounding box center [259, 642] width 284 height 22
paste textarea "**********"
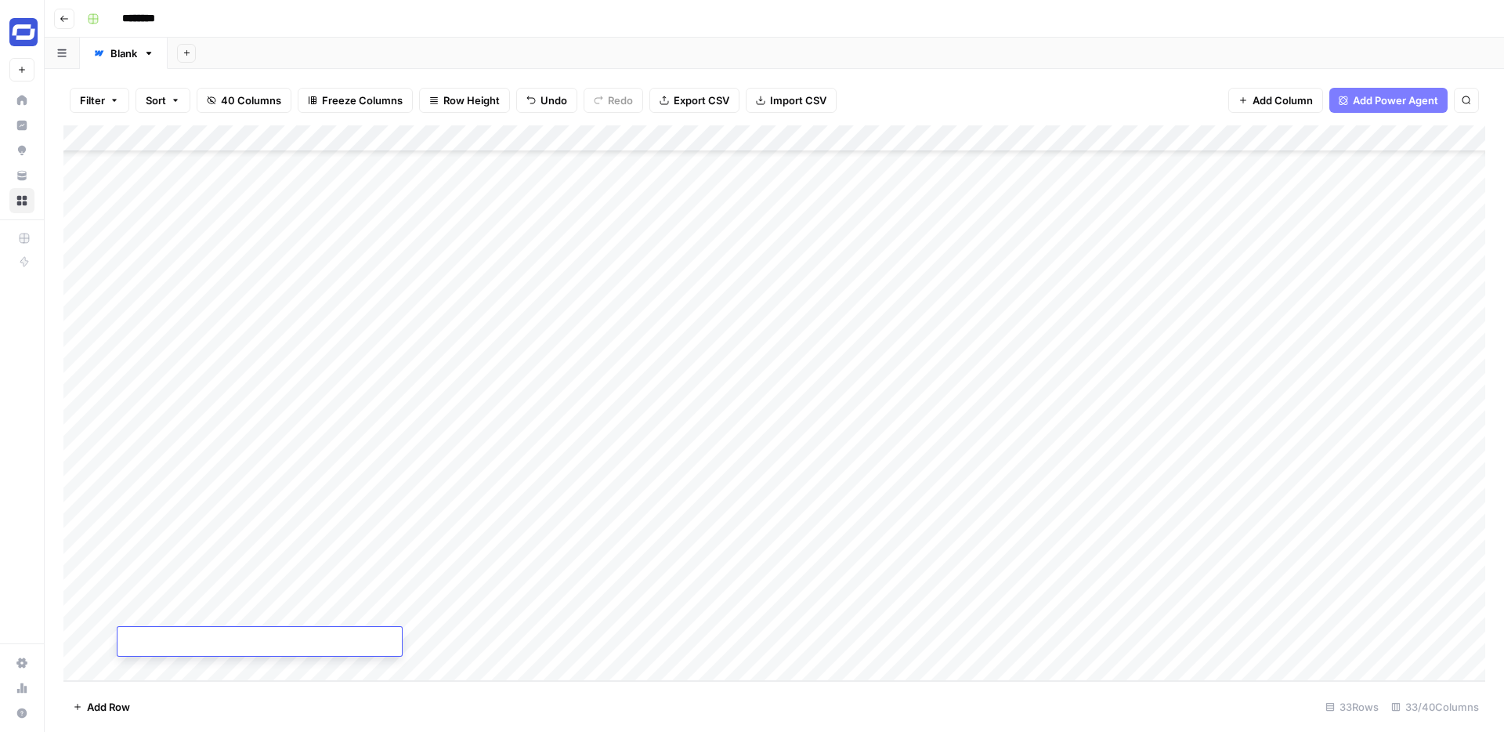
type textarea "**********"
click at [526, 481] on div "Add Column" at bounding box center [774, 402] width 1422 height 555
click at [486, 631] on div "Add Column" at bounding box center [774, 402] width 1422 height 555
click at [886, 639] on div "Add Column" at bounding box center [774, 402] width 1422 height 555
click at [978, 637] on div "Add Column" at bounding box center [774, 402] width 1422 height 555
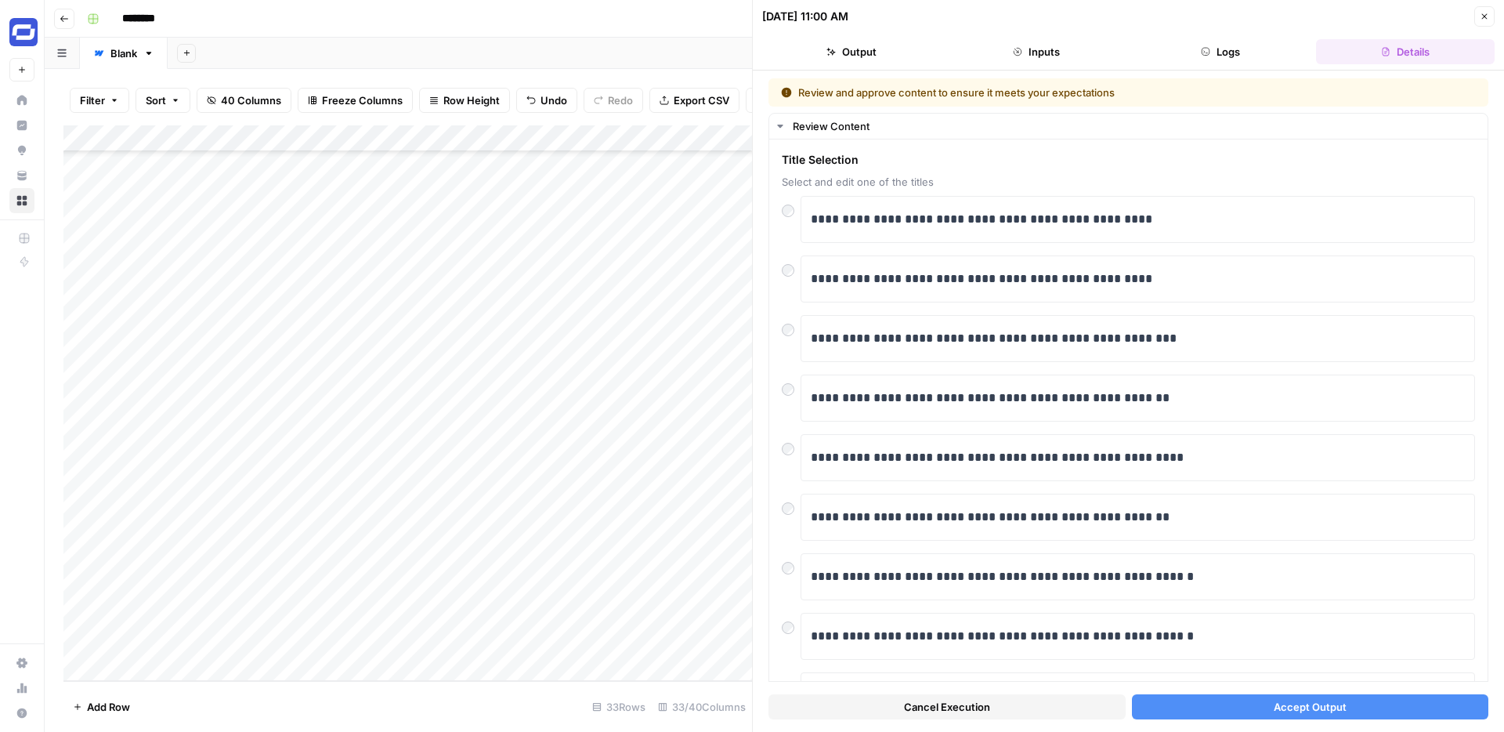
click at [1274, 700] on span "Accept Output" at bounding box center [1310, 707] width 73 height 16
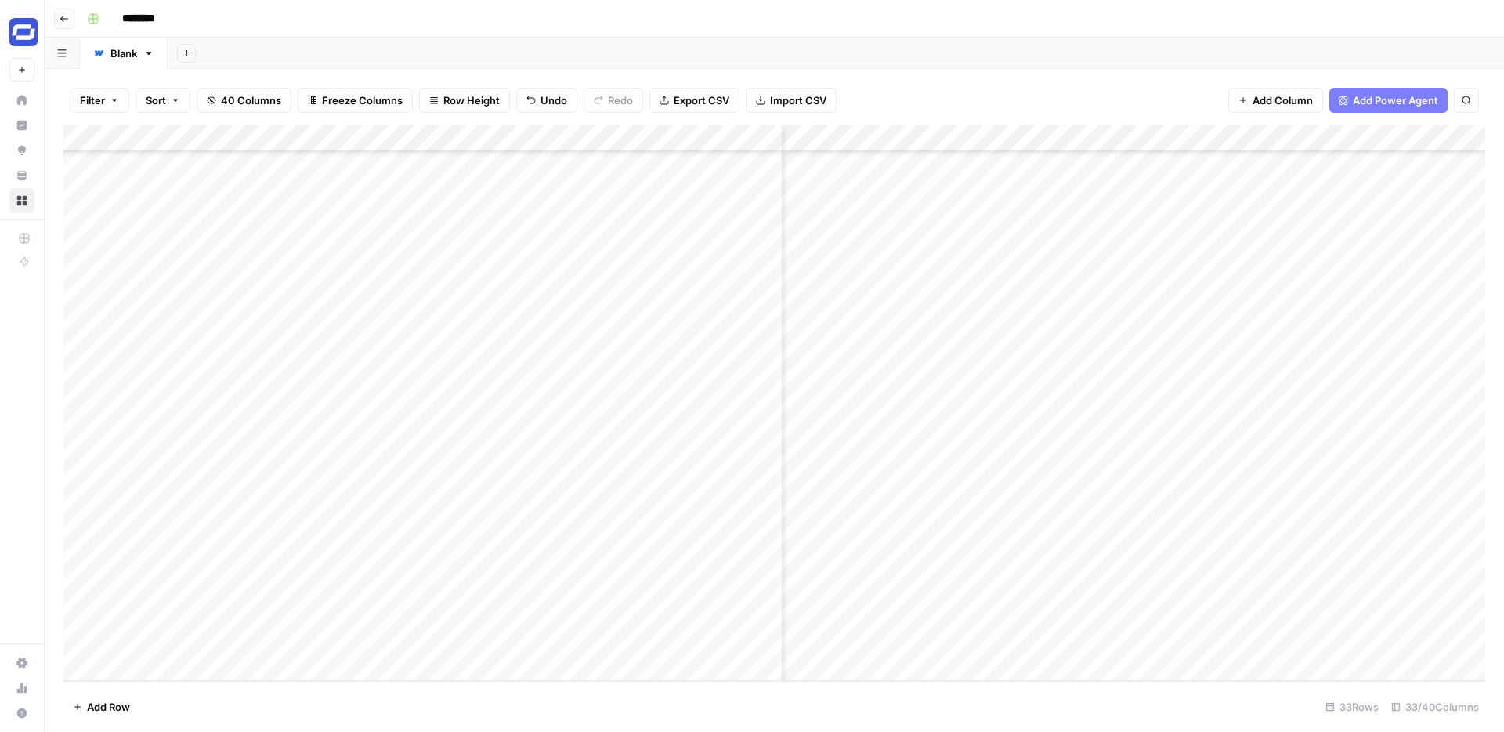
scroll to position [375, 390]
click at [998, 638] on div "Add Column" at bounding box center [774, 402] width 1422 height 555
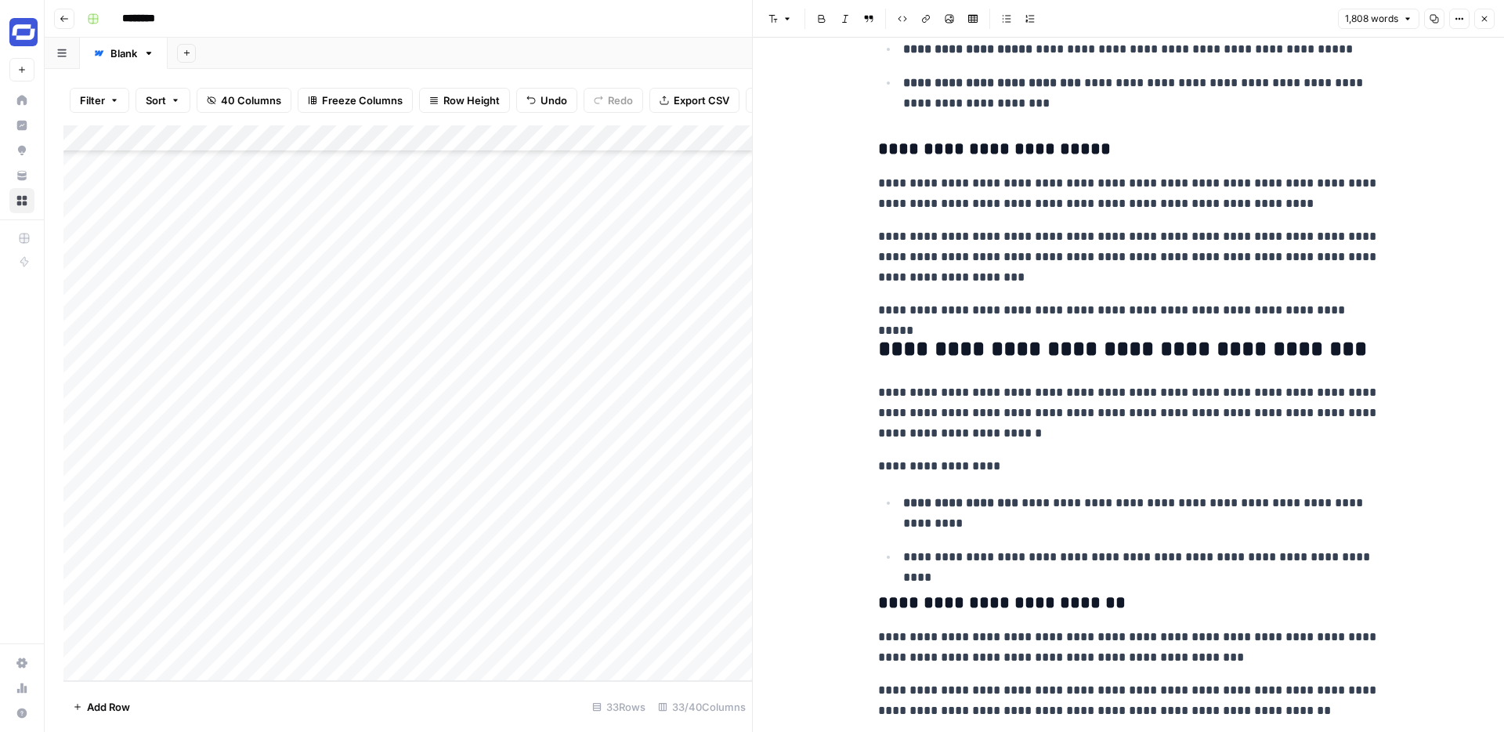
scroll to position [1414, 0]
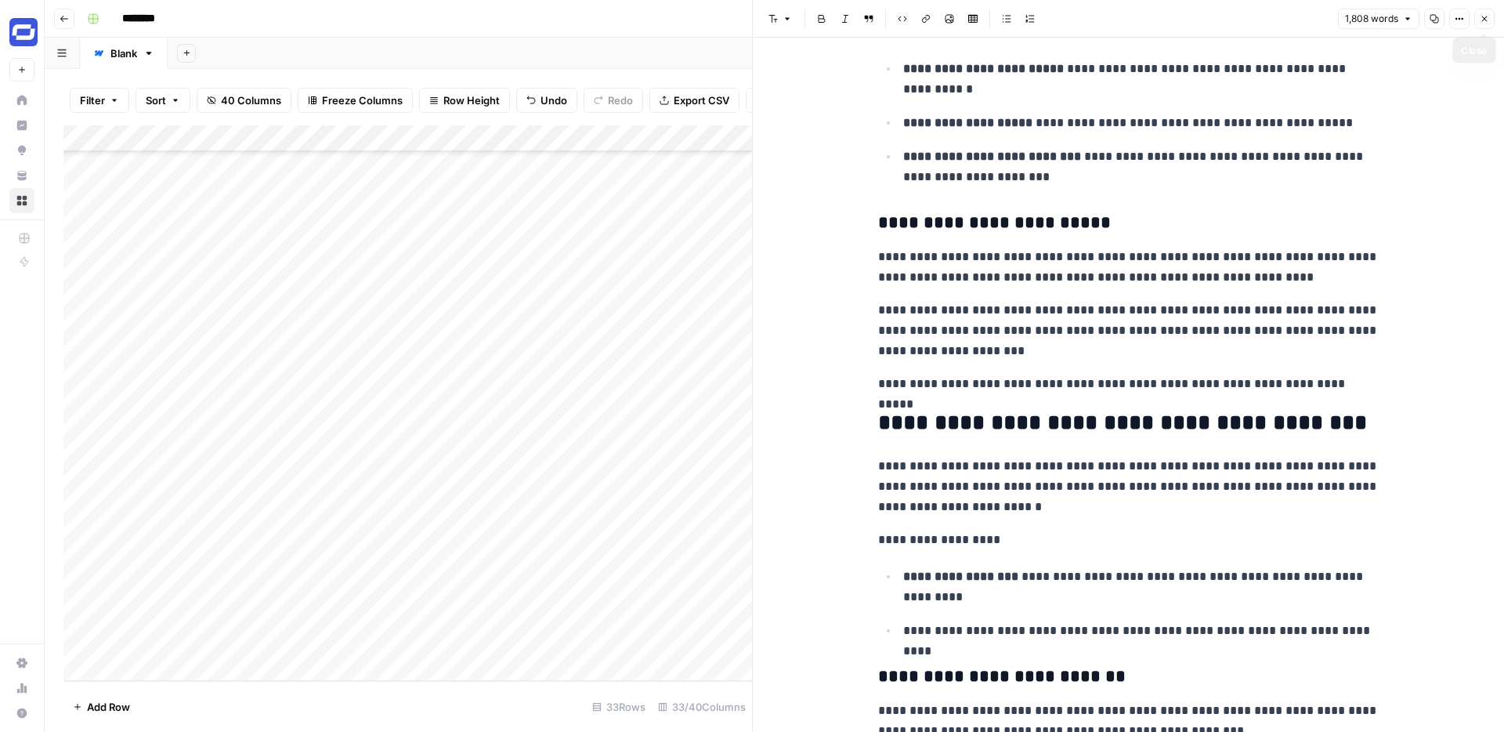
click at [1490, 16] on button "Close" at bounding box center [1484, 19] width 20 height 20
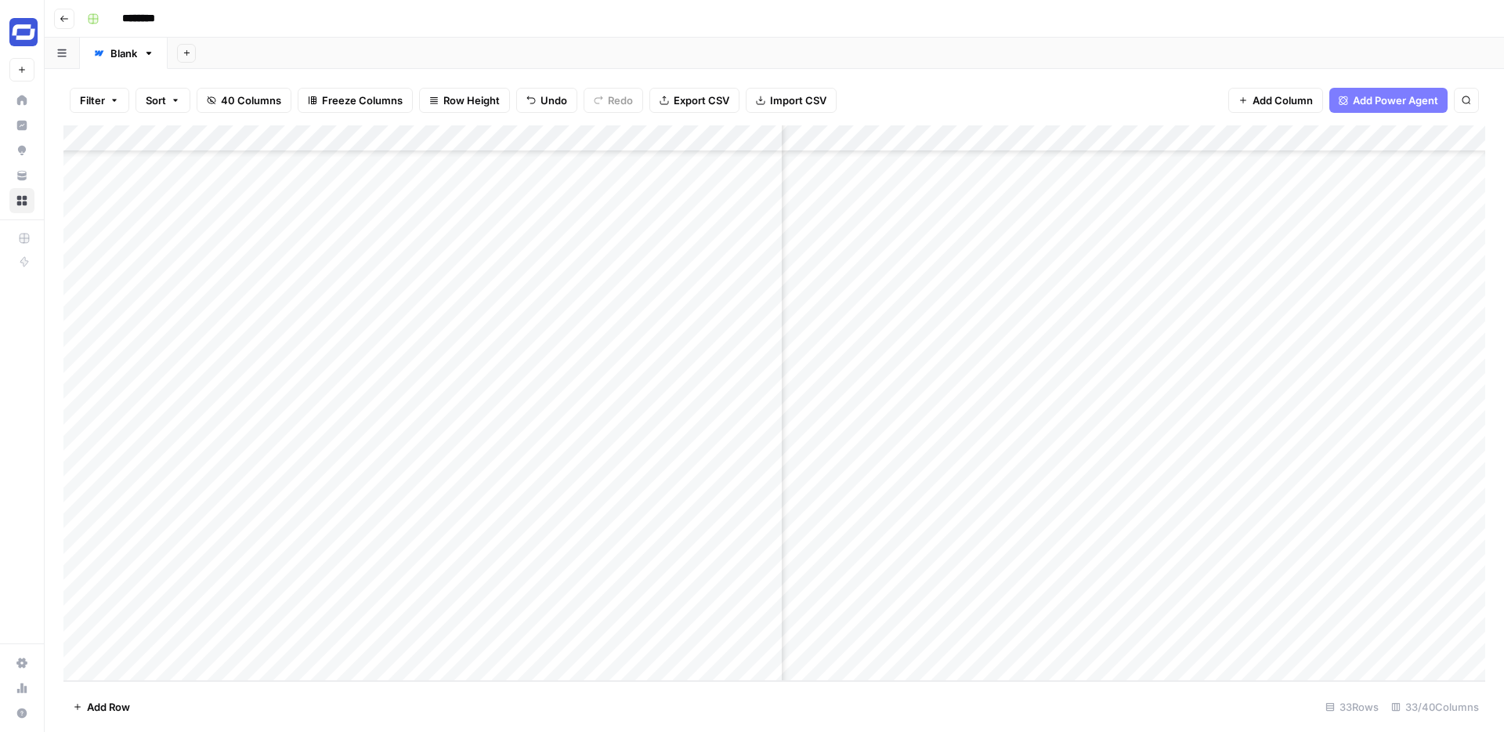
scroll to position [375, 833]
click at [1240, 618] on div "Add Column" at bounding box center [774, 402] width 1422 height 555
click at [1075, 640] on div "Add Column" at bounding box center [774, 402] width 1422 height 555
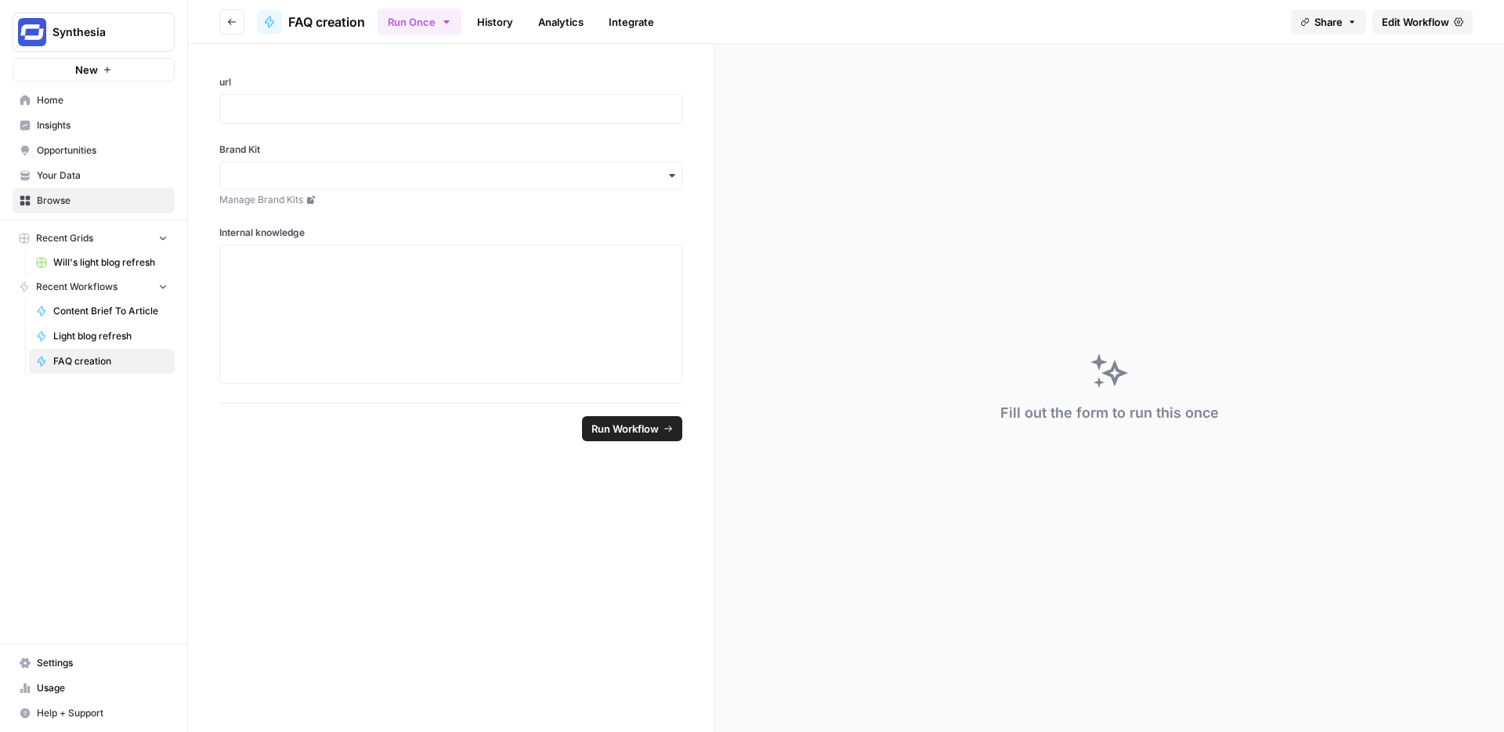
click at [1429, 21] on span "Edit Workflow" at bounding box center [1415, 22] width 67 height 16
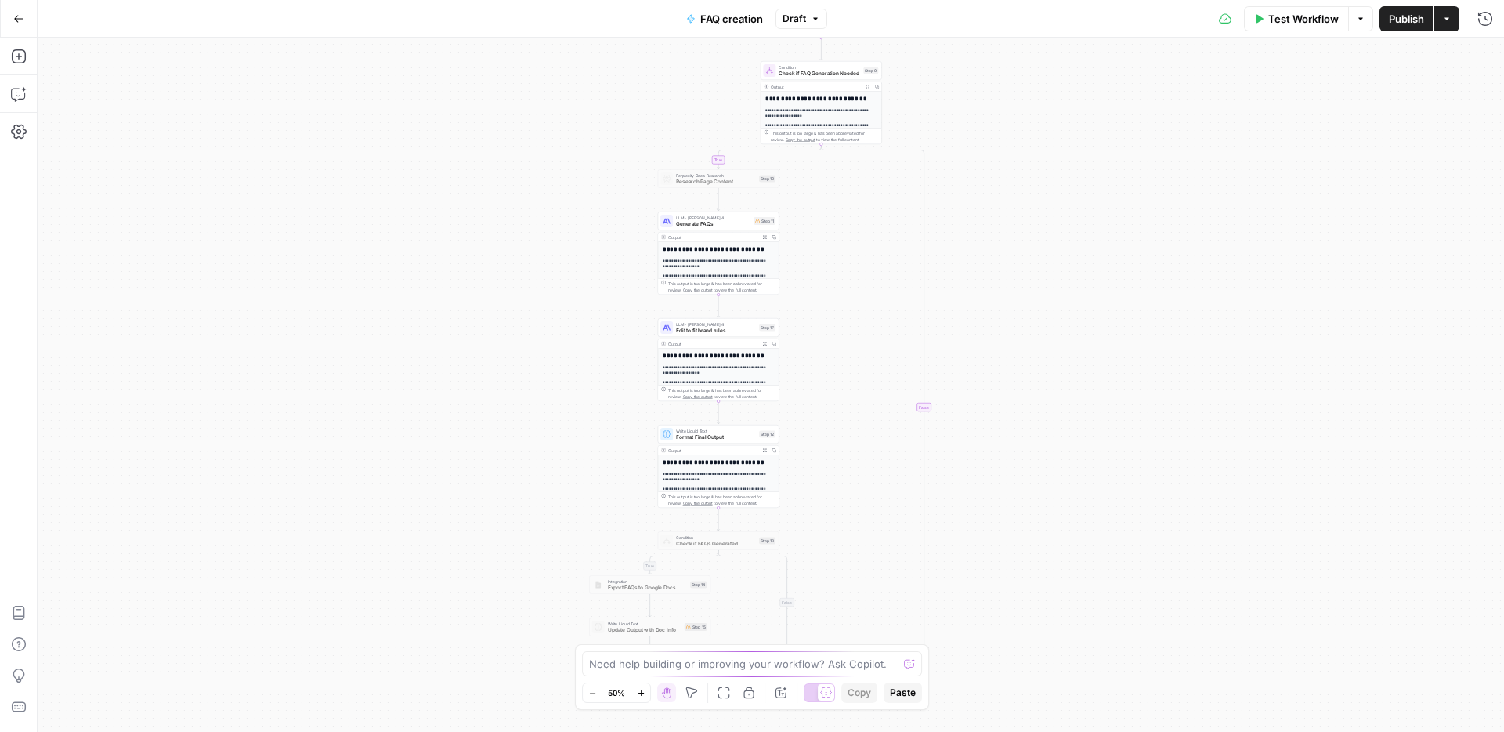
drag, startPoint x: 1095, startPoint y: 269, endPoint x: 1060, endPoint y: 138, distance: 135.5
click at [1060, 138] on div "true false true false Workflow Set Inputs Inputs Web Page Scrape Scrape Page Co…" at bounding box center [771, 385] width 1466 height 694
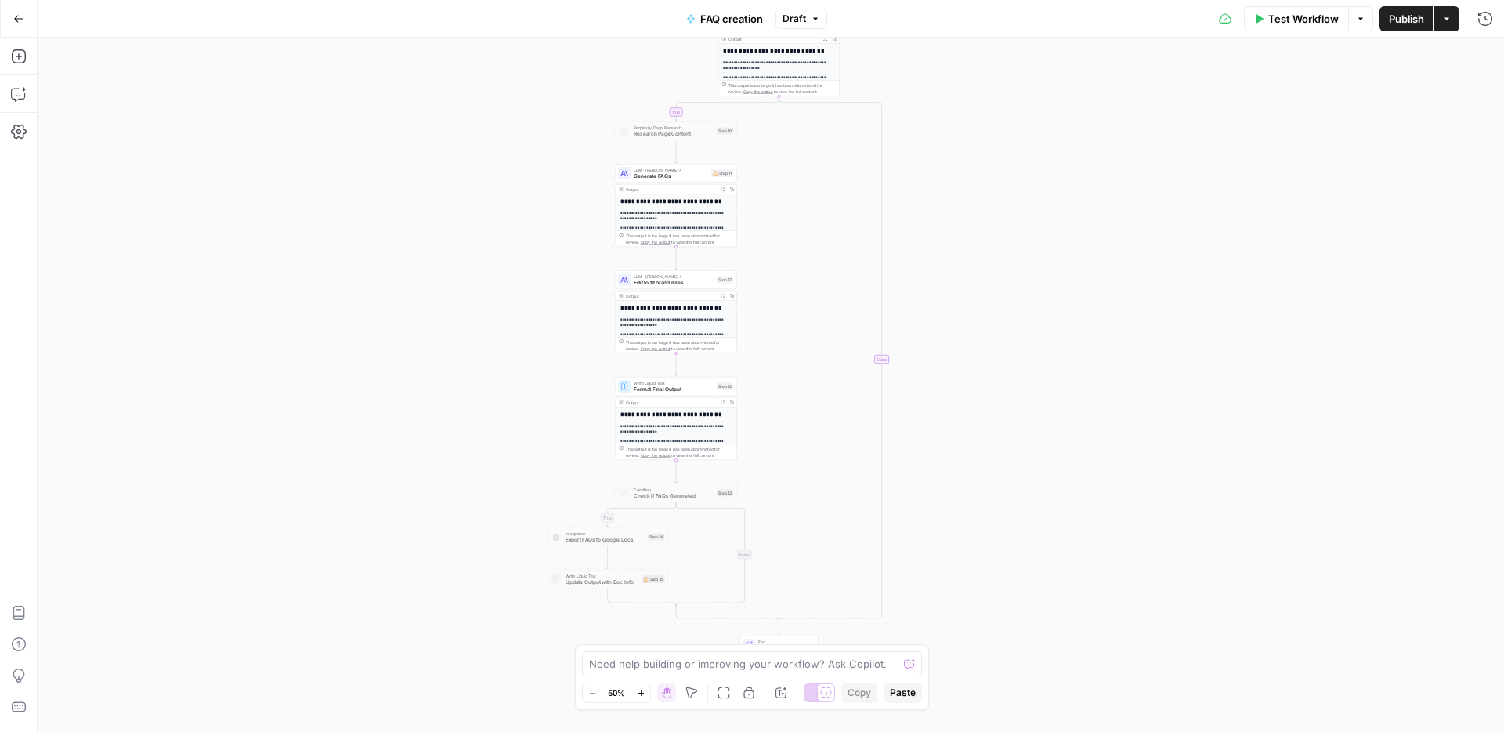
drag, startPoint x: 1036, startPoint y: 457, endPoint x: 994, endPoint y: 409, distance: 63.8
click at [994, 409] on div "true false true false Workflow Set Inputs Inputs Web Page Scrape Scrape Page Co…" at bounding box center [771, 385] width 1466 height 694
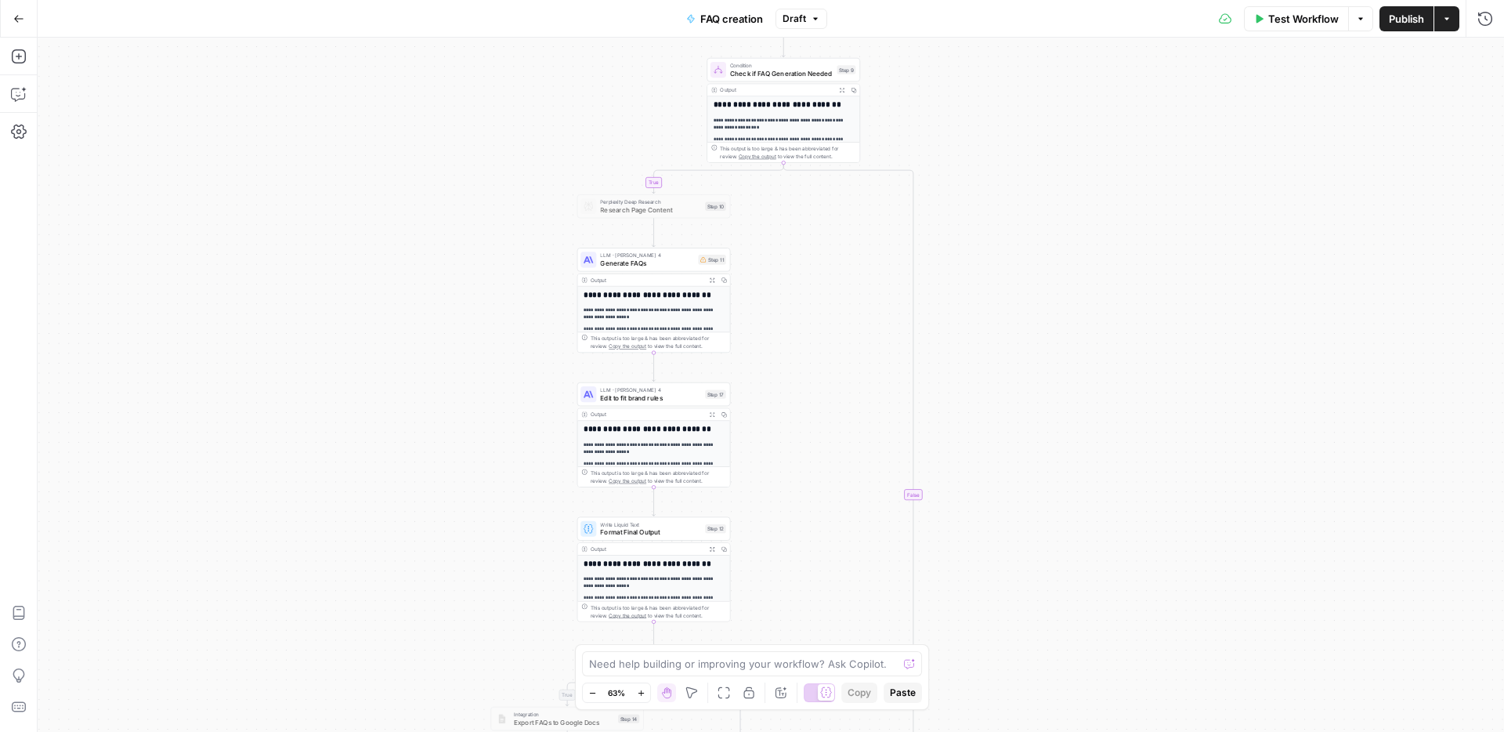
drag, startPoint x: 796, startPoint y: 258, endPoint x: 796, endPoint y: 375, distance: 117.5
click at [796, 375] on div "true false true false Workflow Set Inputs Inputs Web Page Scrape Scrape Page Co…" at bounding box center [771, 385] width 1466 height 694
